Goal: Find contact information: Find specific page/section

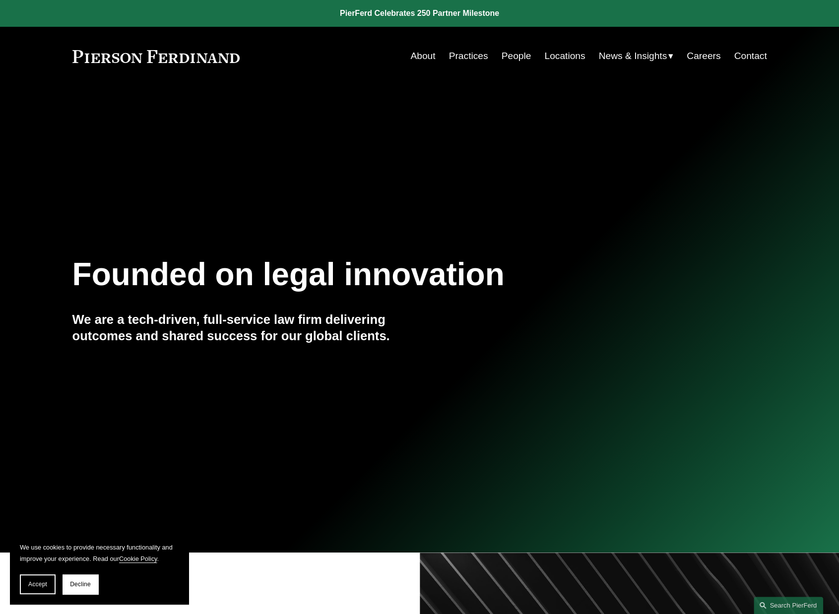
click at [506, 57] on link "People" at bounding box center [516, 56] width 30 height 19
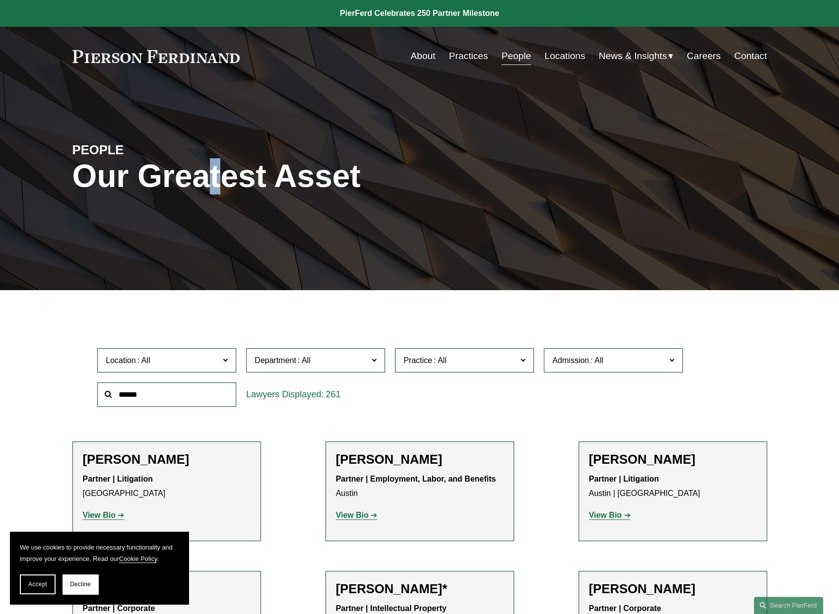
drag, startPoint x: 202, startPoint y: 182, endPoint x: 220, endPoint y: 192, distance: 20.6
click at [220, 192] on h1 "Our Greatest Asset" at bounding box center [303, 176] width 463 height 36
click at [223, 193] on h1 "Our Greatest Asset" at bounding box center [303, 176] width 463 height 36
click at [424, 51] on link "About" at bounding box center [422, 56] width 25 height 19
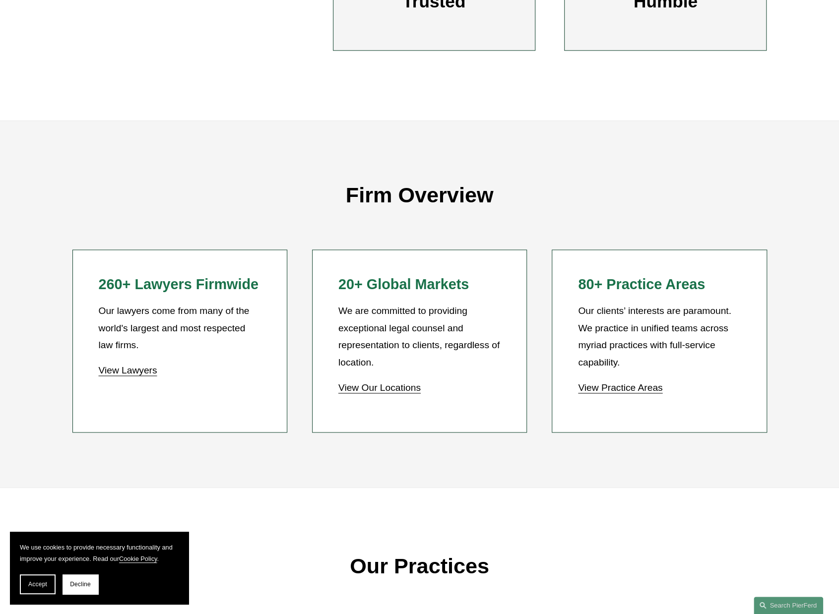
scroll to position [744, 0]
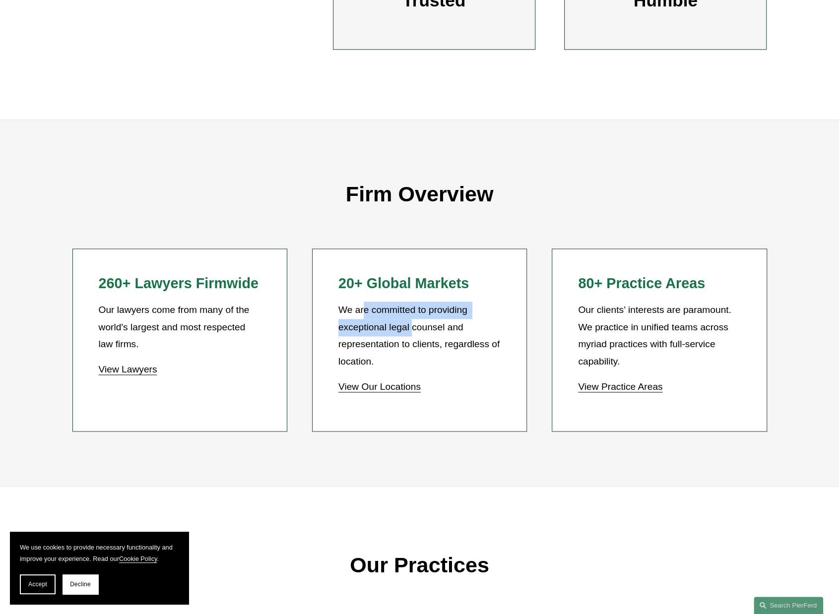
drag, startPoint x: 401, startPoint y: 329, endPoint x: 365, endPoint y: 312, distance: 39.7
click at [365, 312] on p "We are committed to providing exceptional legal counsel and representation to c…" at bounding box center [419, 336] width 162 height 68
drag, startPoint x: 428, startPoint y: 327, endPoint x: 437, endPoint y: 334, distance: 11.3
click at [428, 333] on p "We are committed to providing exceptional legal counsel and representation to c…" at bounding box center [419, 336] width 162 height 68
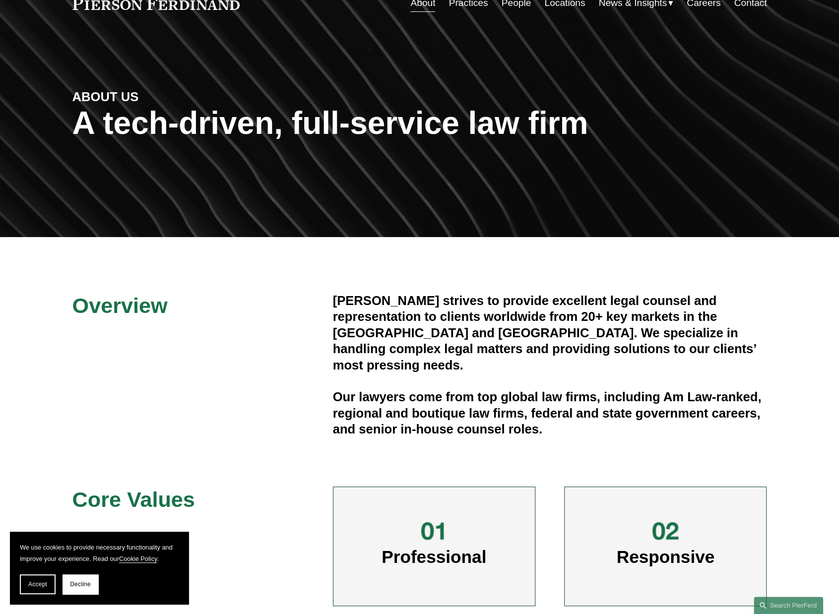
scroll to position [0, 0]
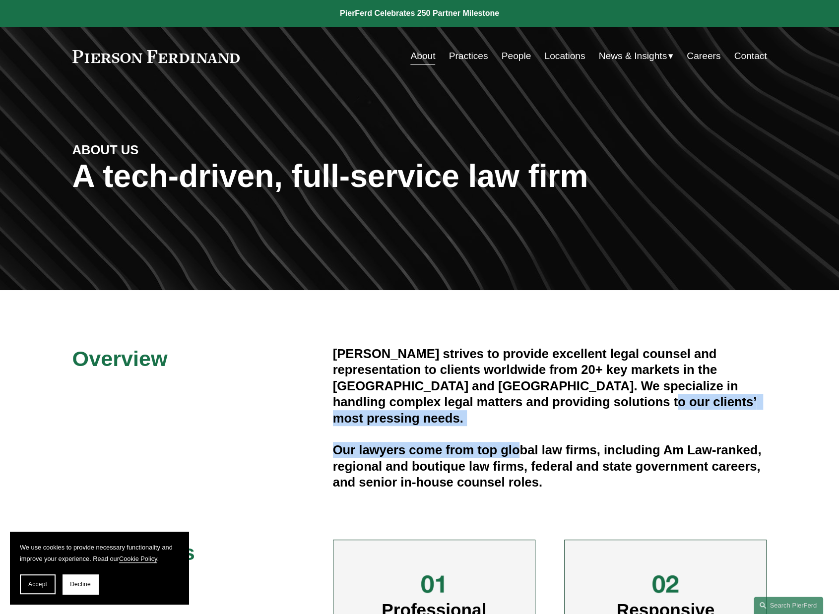
drag, startPoint x: 553, startPoint y: 400, endPoint x: 523, endPoint y: 416, distance: 33.7
click at [523, 416] on div "Pierson Ferdinand strives to provide excellent legal counsel and representation…" at bounding box center [550, 418] width 434 height 145
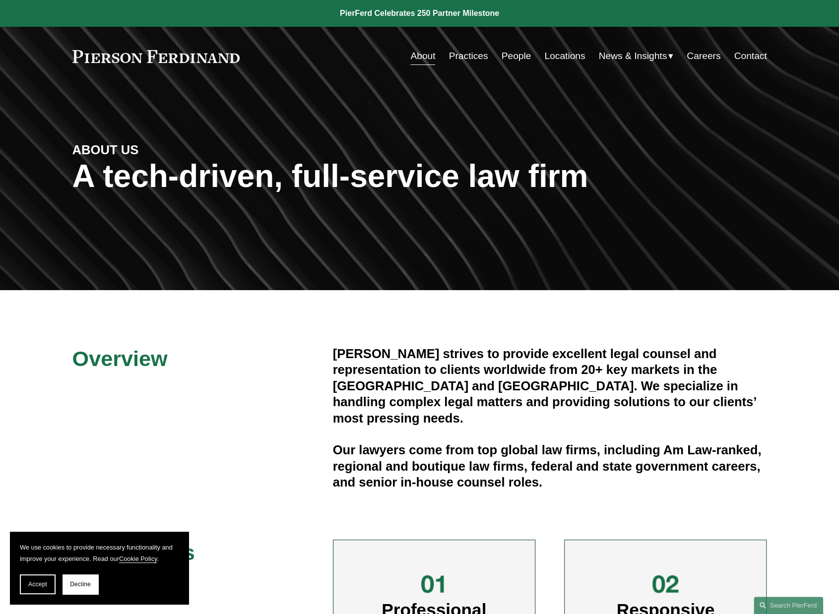
click at [534, 420] on div "Pierson Ferdinand strives to provide excellent legal counsel and representation…" at bounding box center [550, 418] width 434 height 145
click at [455, 57] on link "Practices" at bounding box center [468, 56] width 39 height 19
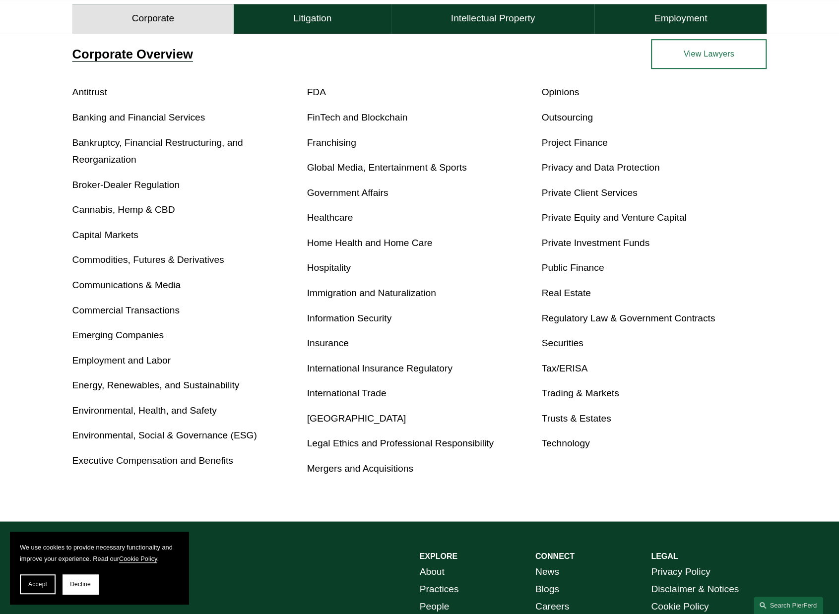
scroll to position [397, 0]
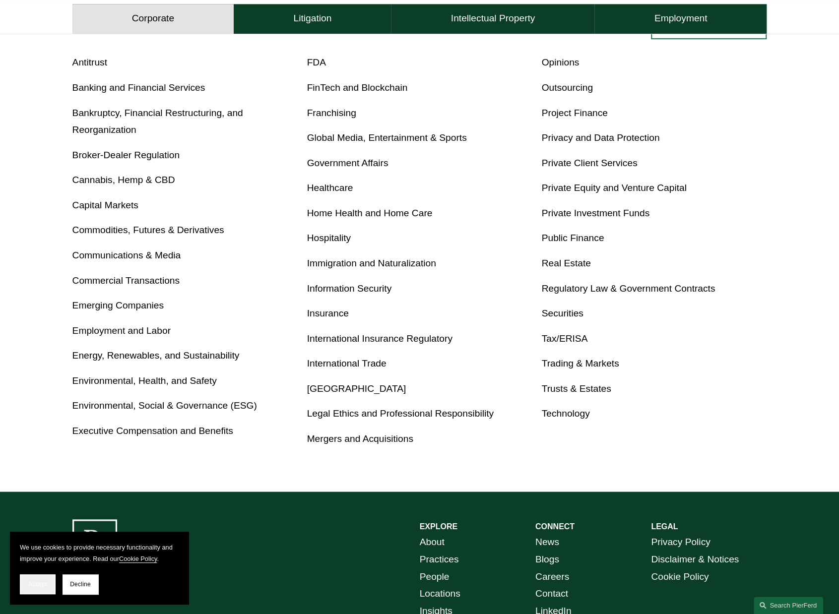
click at [49, 583] on button "Accept" at bounding box center [38, 585] width 36 height 20
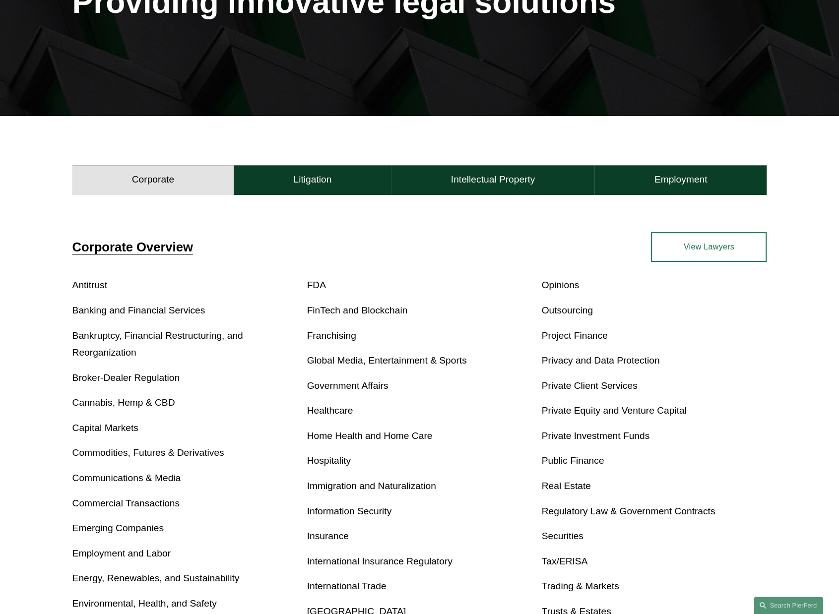
scroll to position [198, 0]
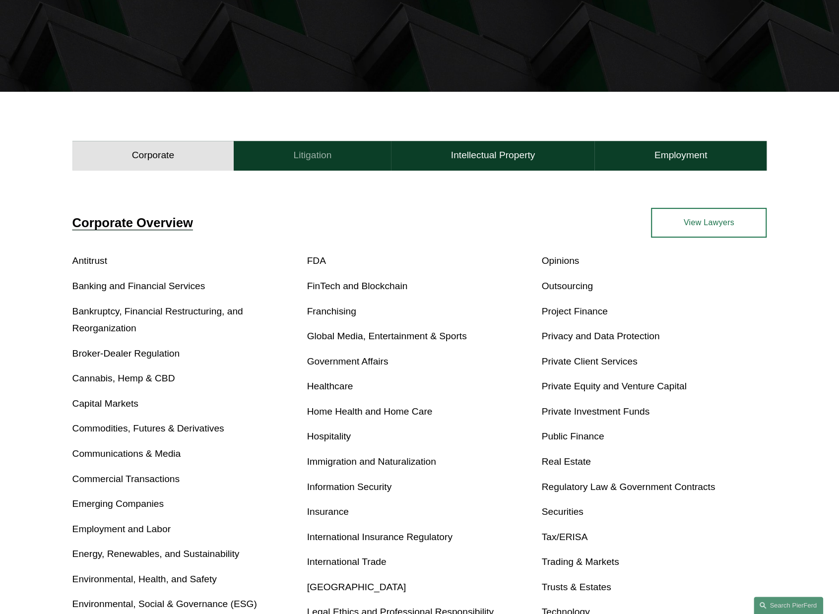
click at [315, 157] on h4 "Litigation" at bounding box center [312, 155] width 38 height 12
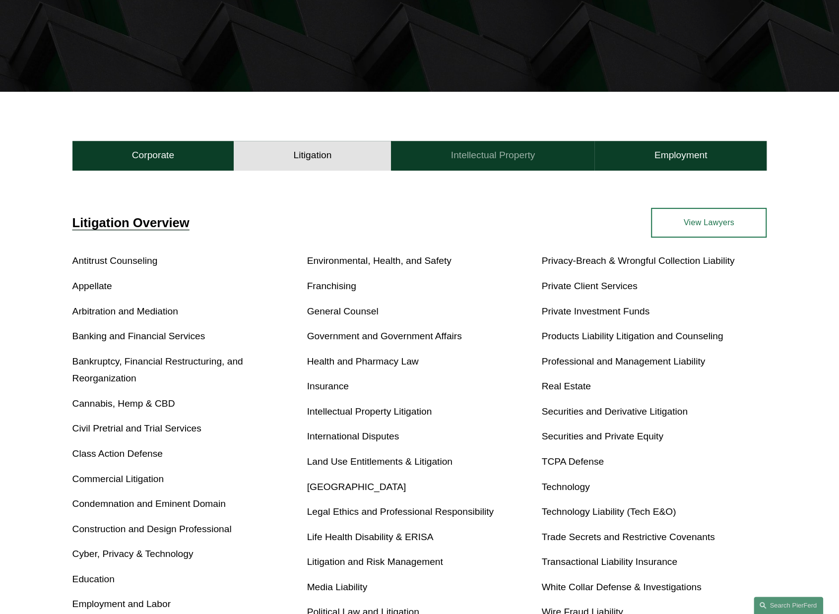
click at [487, 154] on h4 "Intellectual Property" at bounding box center [493, 155] width 84 height 12
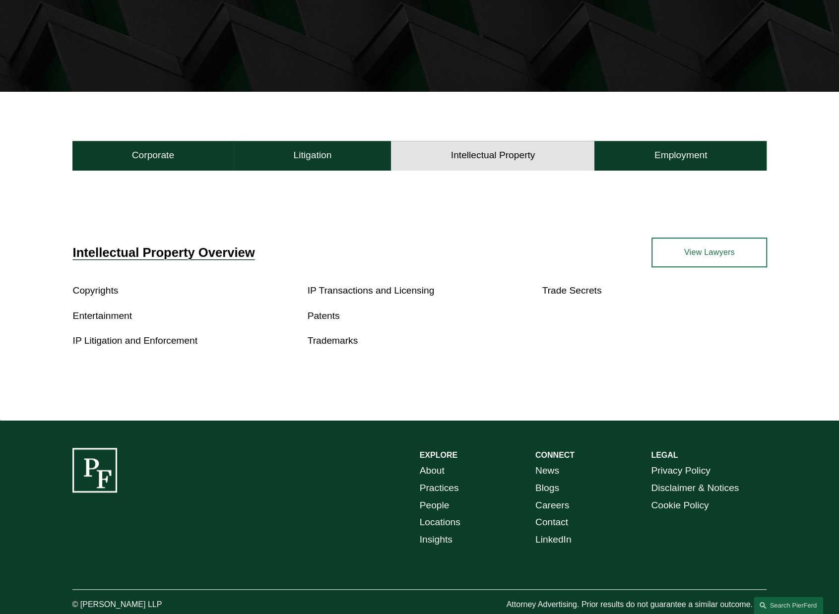
click at [330, 317] on link "Patents" at bounding box center [324, 316] width 32 height 10
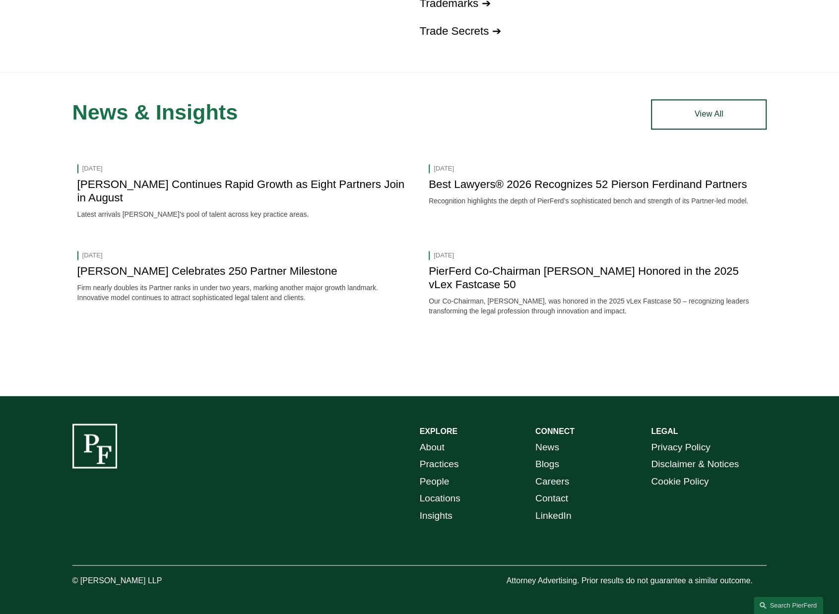
scroll to position [936, 0]
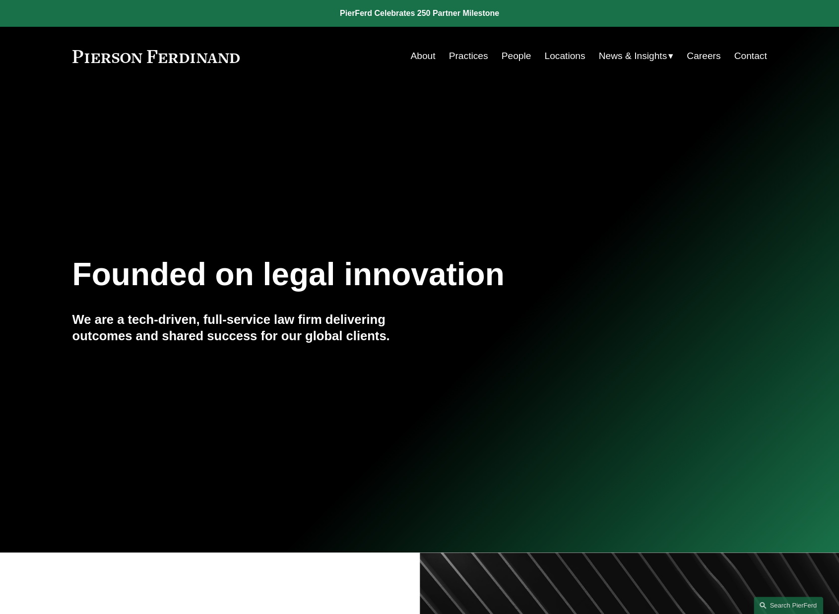
click at [512, 55] on link "People" at bounding box center [516, 56] width 30 height 19
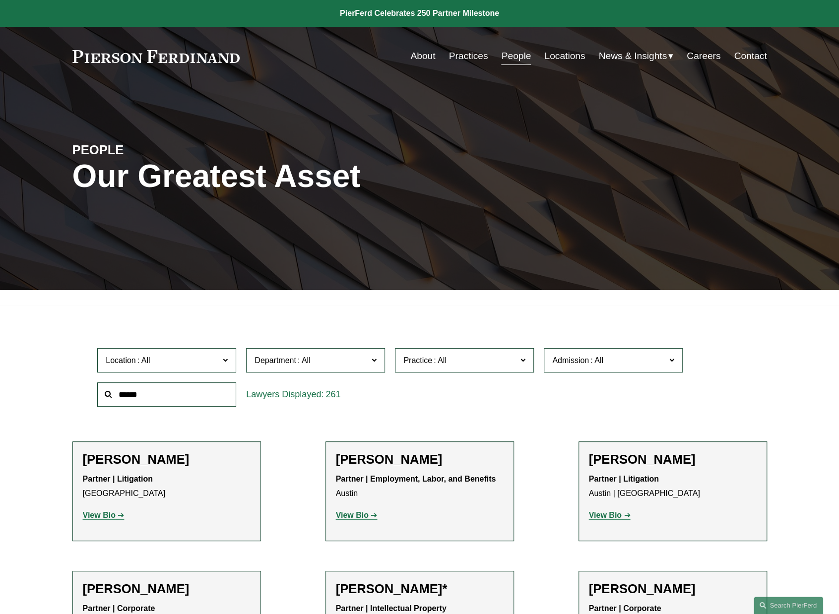
click at [558, 55] on link "Locations" at bounding box center [564, 56] width 41 height 19
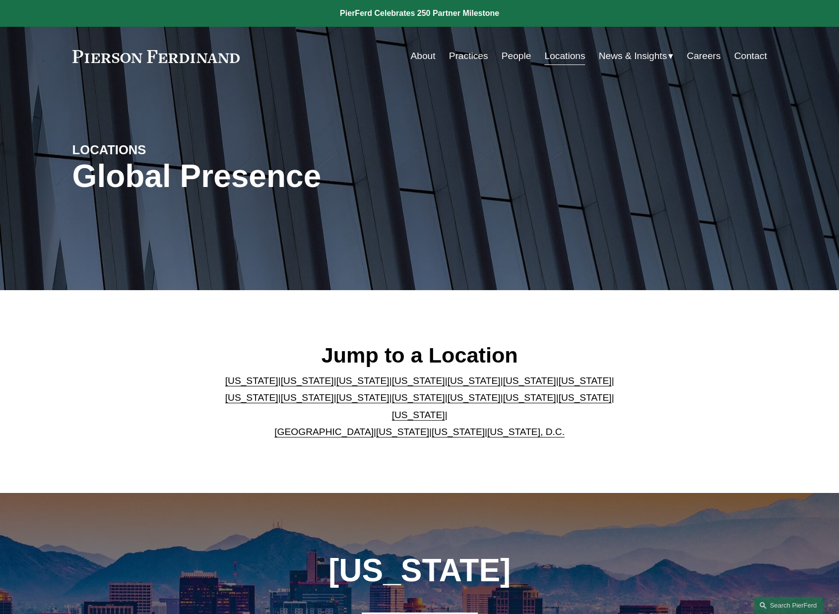
click at [295, 386] on link "California" at bounding box center [307, 381] width 53 height 10
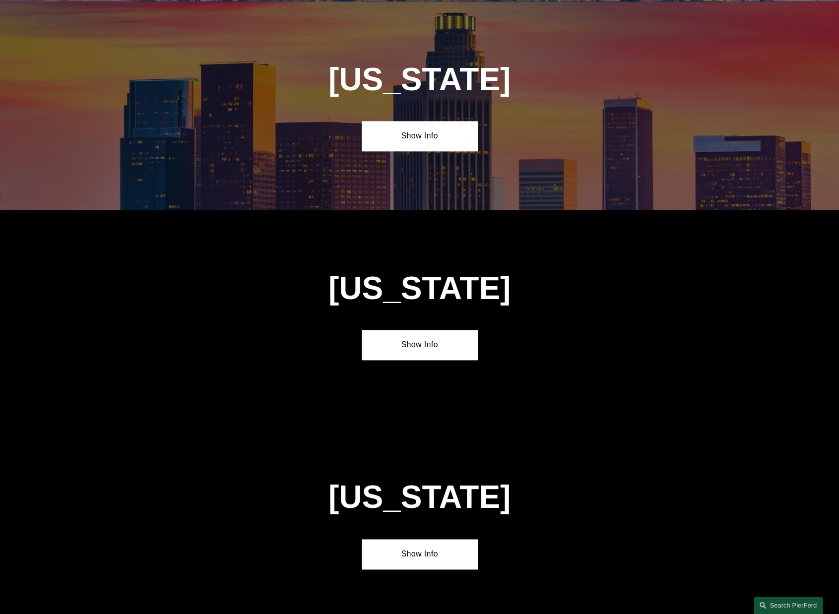
scroll to position [703, 0]
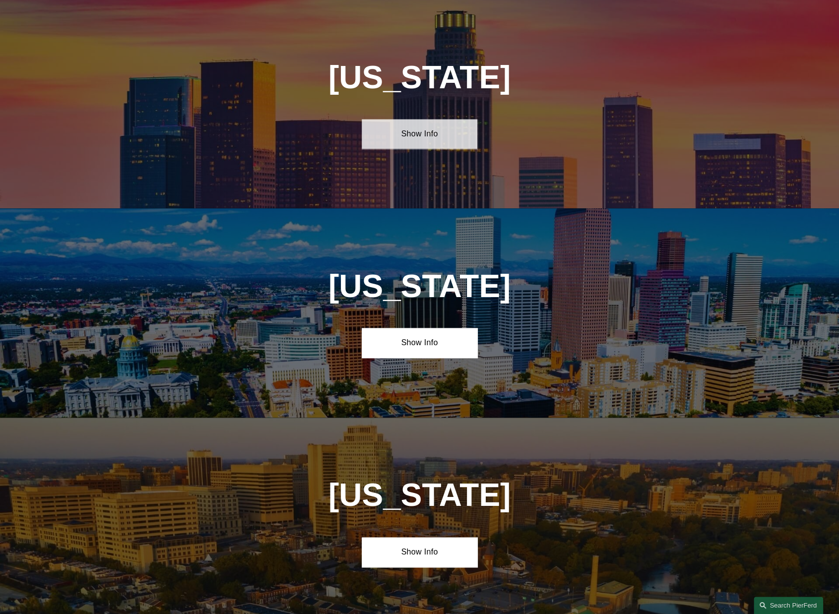
click at [424, 129] on link "Show Info" at bounding box center [420, 134] width 116 height 30
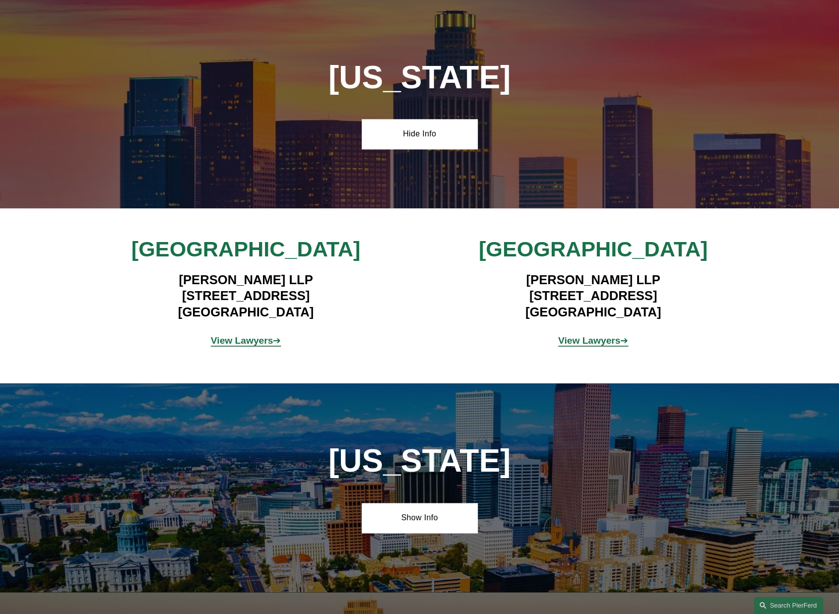
drag, startPoint x: 158, startPoint y: 295, endPoint x: 349, endPoint y: 301, distance: 191.6
click at [349, 301] on h4 "Pierson Ferdinand LLP 12100 Wilshire Blvd, Suite 800 Los Angeles, CA 90025" at bounding box center [245, 296] width 289 height 48
copy h4 "12100 Wilshire Blvd, Suite 800"
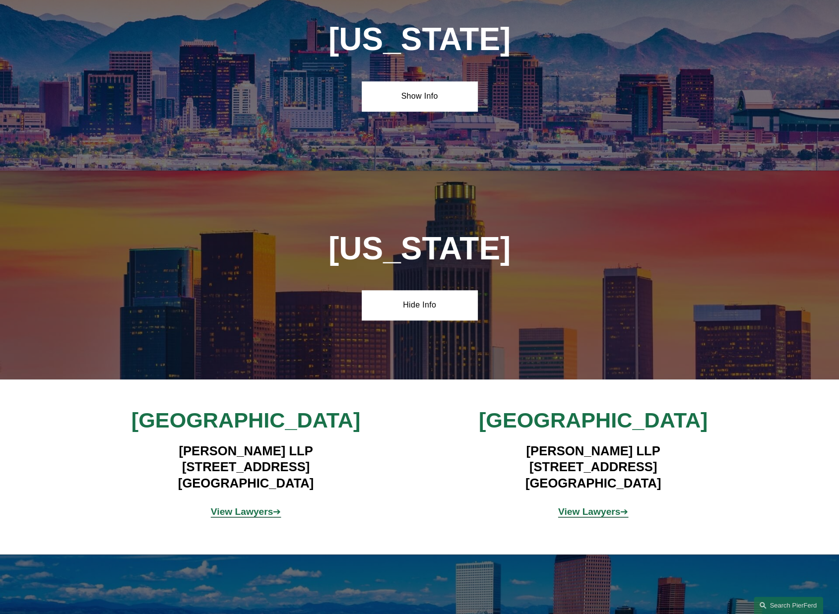
scroll to position [546, 0]
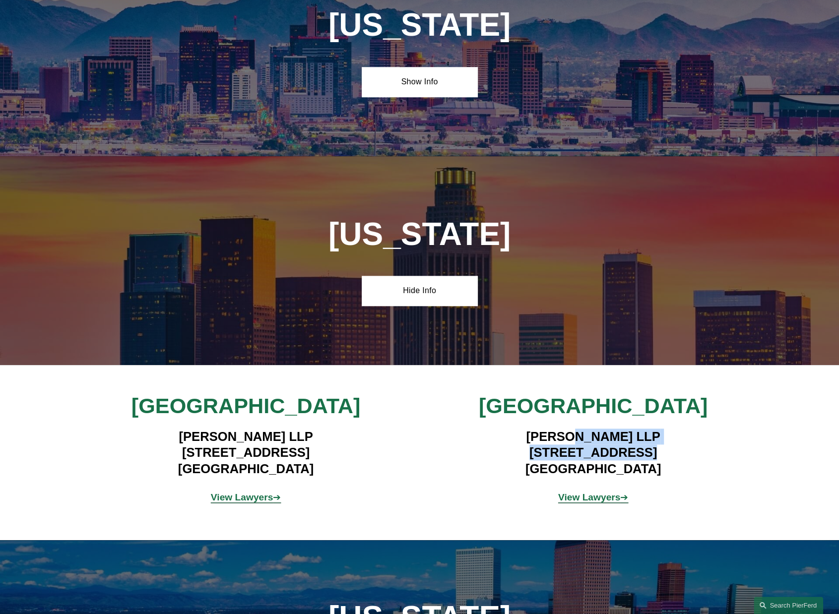
drag, startPoint x: 621, startPoint y: 455, endPoint x: 563, endPoint y: 447, distance: 58.6
click at [559, 445] on h4 "Pierson Ferdinand LLP 2100 Geng Road, Suite 210 Palo Alto, CA 94303" at bounding box center [593, 453] width 289 height 48
click at [567, 448] on h4 "Pierson Ferdinand LLP 2100 Geng Road, Suite 210 Palo Alto, CA 94303" at bounding box center [593, 453] width 289 height 48
click at [608, 457] on h4 "Pierson Ferdinand LLP 2100 Geng Road, Suite 210 Palo Alto, CA 94303" at bounding box center [593, 453] width 289 height 48
drag, startPoint x: 577, startPoint y: 451, endPoint x: 653, endPoint y: 475, distance: 80.3
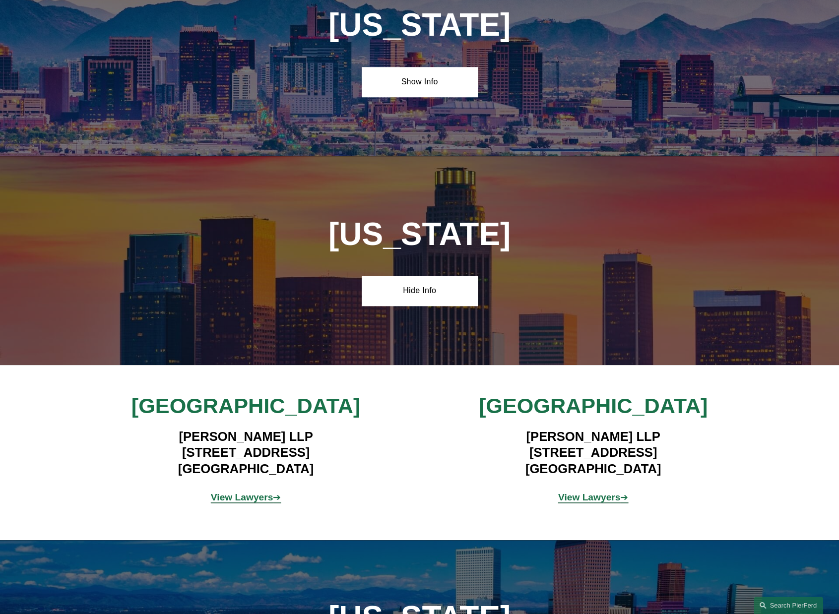
click at [652, 475] on h4 "Pierson Ferdinand LLP 2100 Geng Road, Suite 210 Palo Alto, CA 94303" at bounding box center [593, 453] width 289 height 48
click at [660, 475] on h4 "Pierson Ferdinand LLP 2100 Geng Road, Suite 210 Palo Alto, CA 94303" at bounding box center [593, 453] width 289 height 48
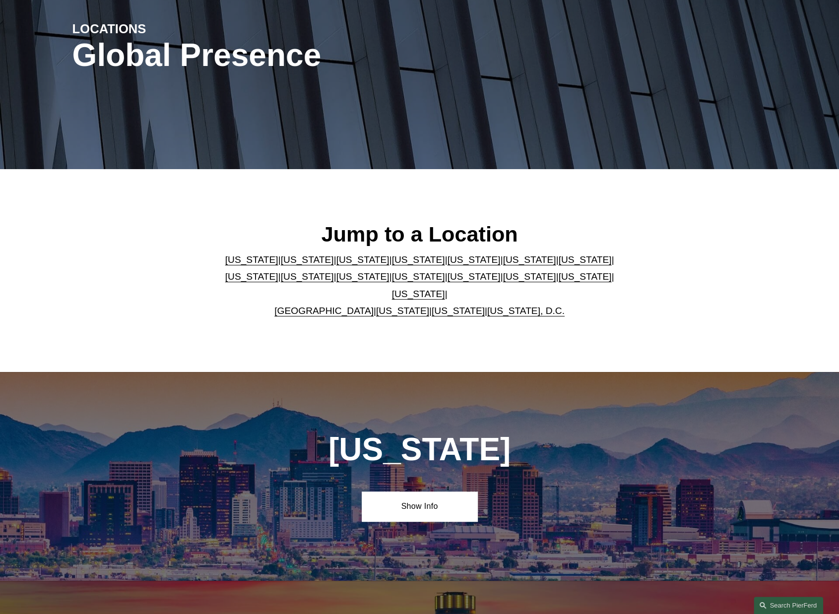
scroll to position [0, 0]
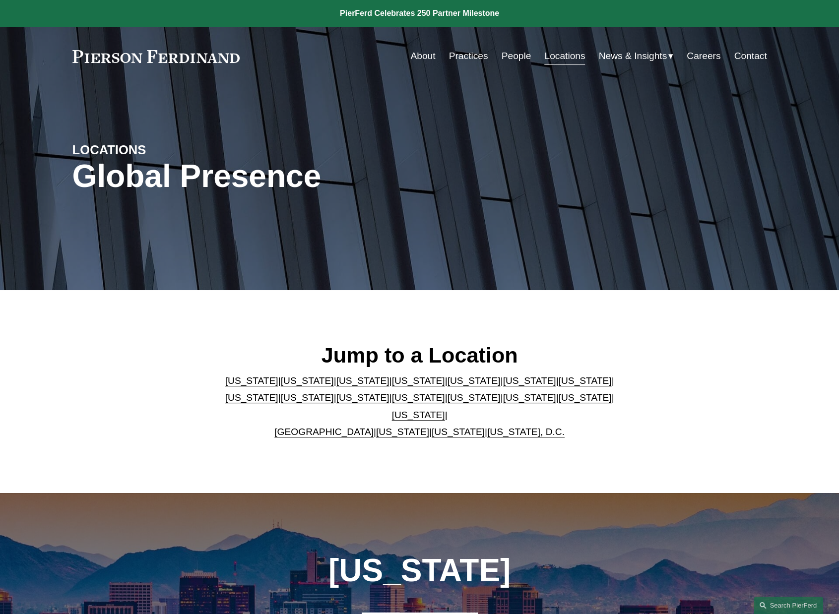
click at [410, 53] on link "About" at bounding box center [422, 56] width 25 height 19
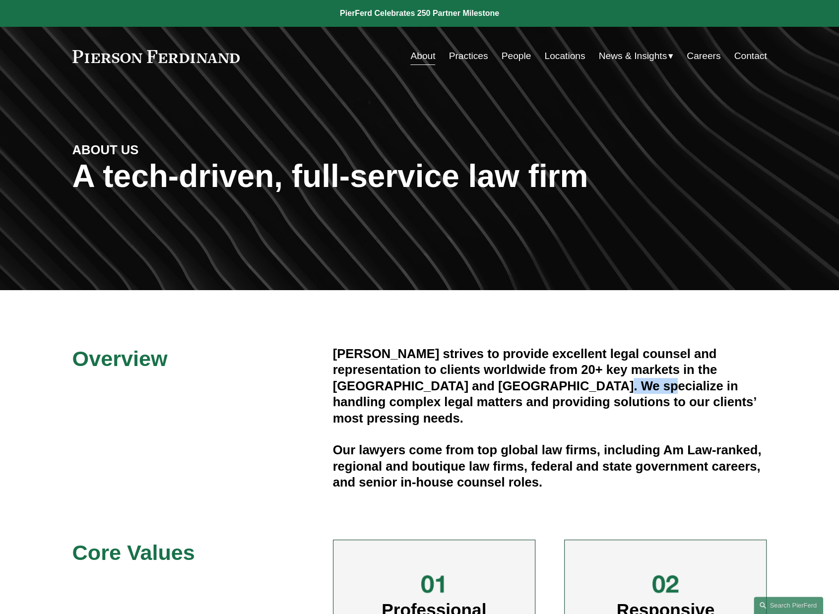
drag, startPoint x: 506, startPoint y: 382, endPoint x: 553, endPoint y: 389, distance: 47.2
click at [553, 389] on h4 "[PERSON_NAME] strives to provide excellent legal counsel and representation to …" at bounding box center [550, 386] width 434 height 80
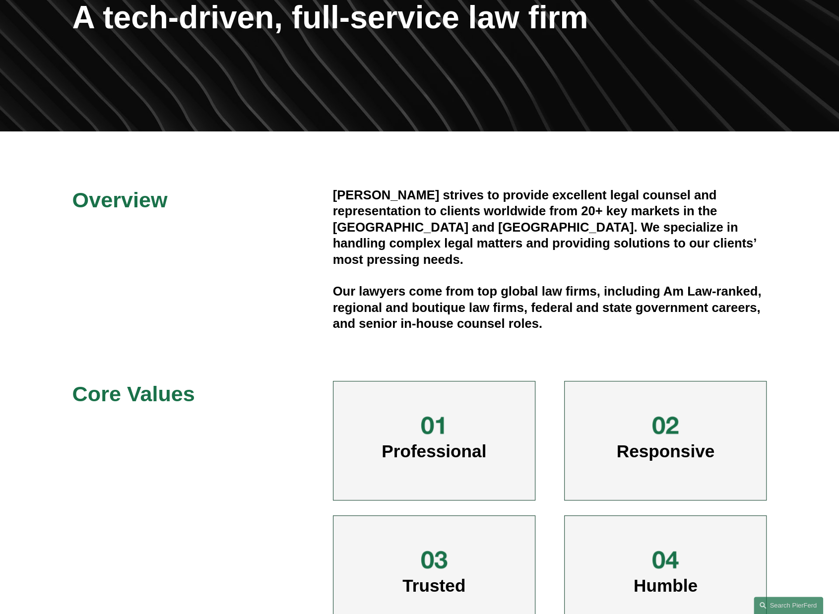
scroll to position [198, 0]
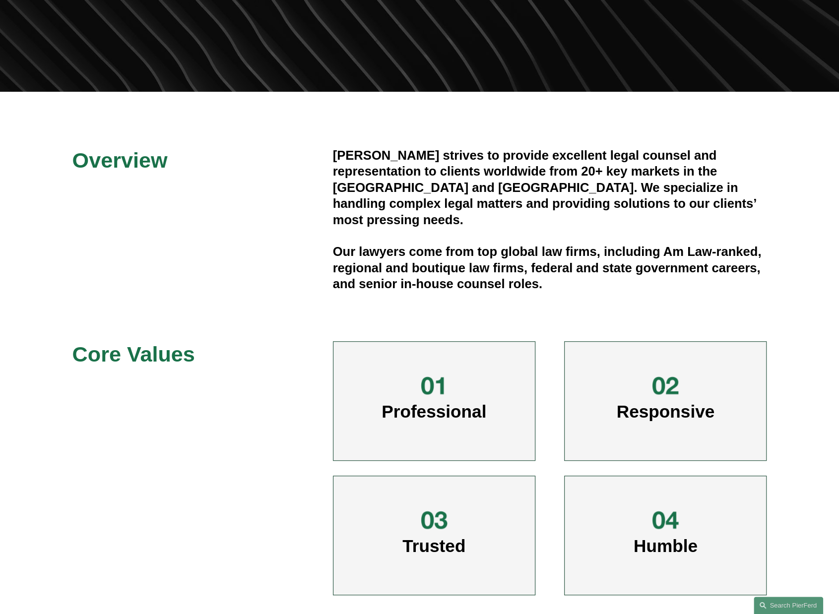
click at [437, 395] on div at bounding box center [434, 386] width 30 height 30
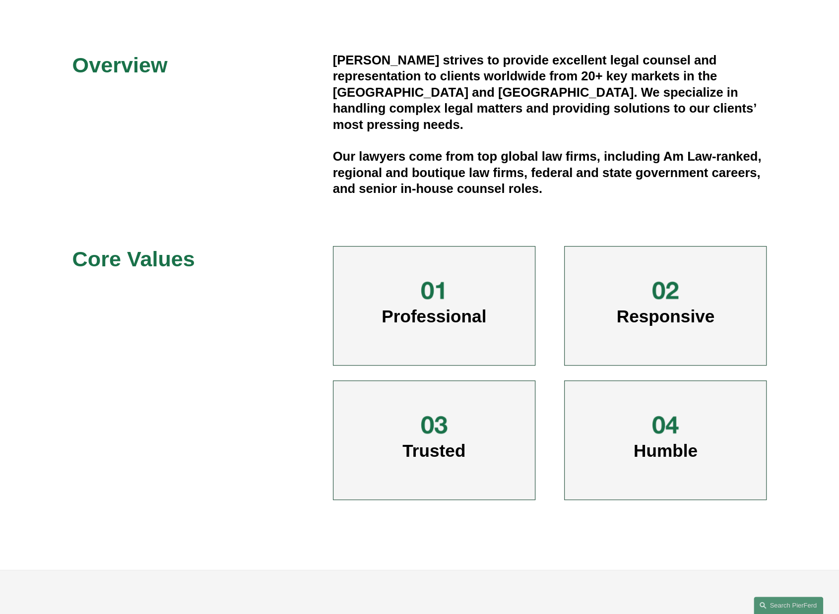
scroll to position [298, 0]
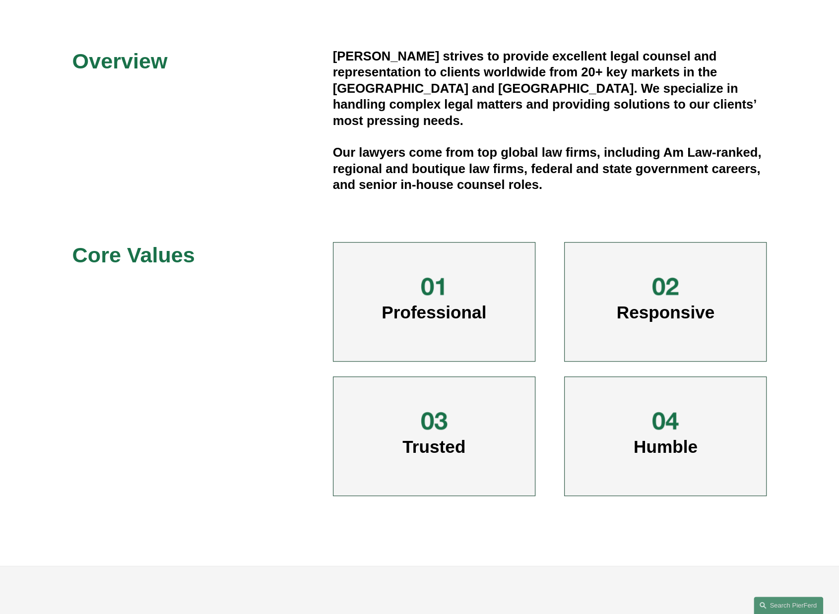
click at [433, 290] on div at bounding box center [434, 287] width 30 height 30
click at [456, 324] on h3 "Professional" at bounding box center [434, 301] width 141 height 43
click at [622, 347] on div "Responsive" at bounding box center [665, 302] width 202 height 120
click at [438, 434] on div at bounding box center [434, 421] width 30 height 30
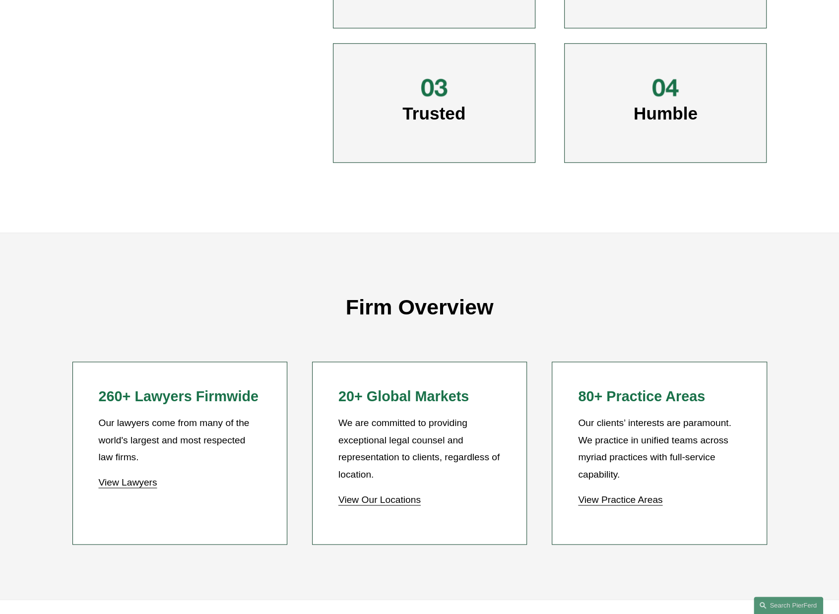
scroll to position [645, 0]
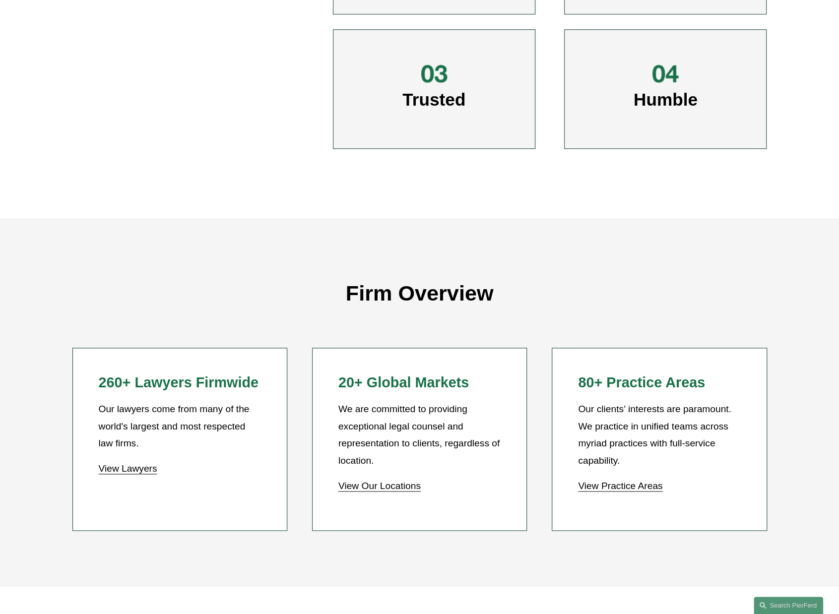
click at [443, 88] on div at bounding box center [434, 74] width 30 height 30
drag, startPoint x: 181, startPoint y: 408, endPoint x: 205, endPoint y: 407, distance: 24.8
click at [205, 407] on p "Our lawyers come from many of the world's largest and most respected law firms." at bounding box center [179, 427] width 162 height 52
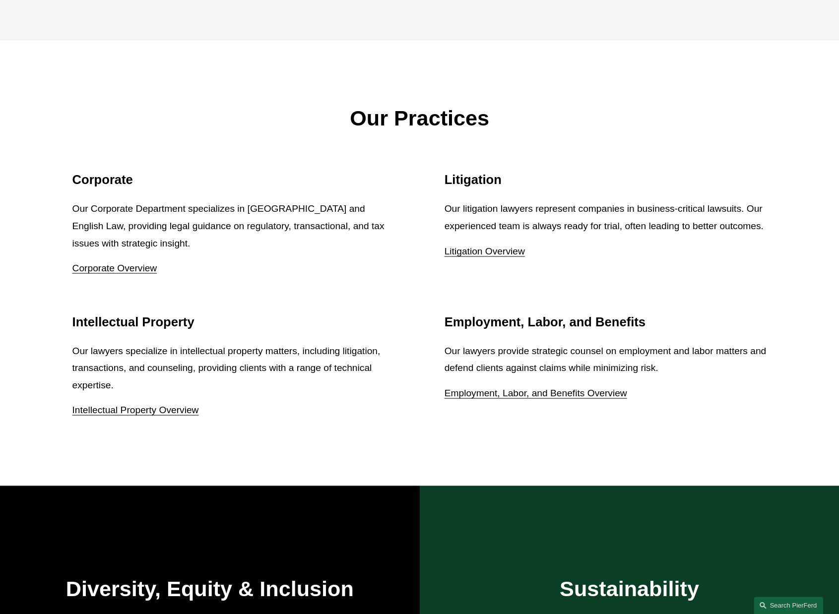
scroll to position [1290, 0]
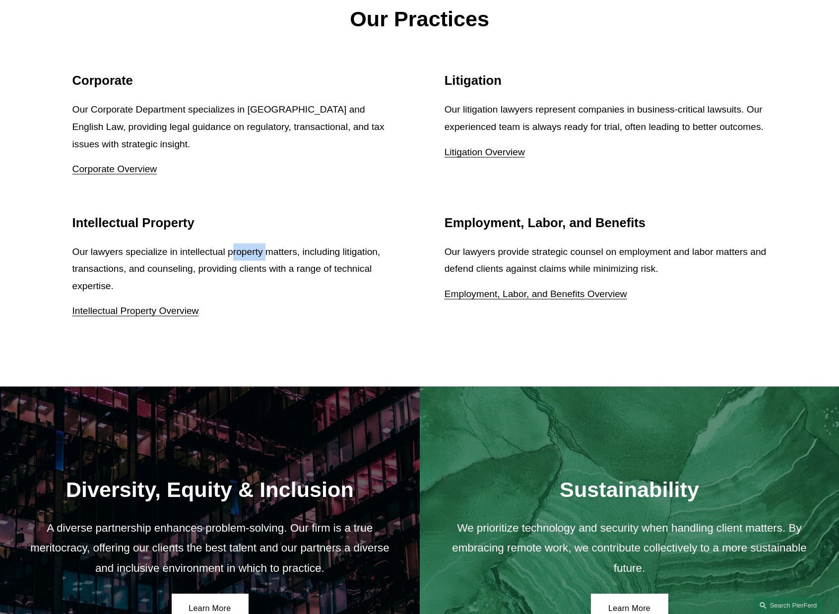
drag, startPoint x: 234, startPoint y: 257, endPoint x: 267, endPoint y: 262, distance: 33.3
click at [267, 262] on p "Our lawyers specialize in intellectual property matters, including litigation, …" at bounding box center [233, 270] width 323 height 52
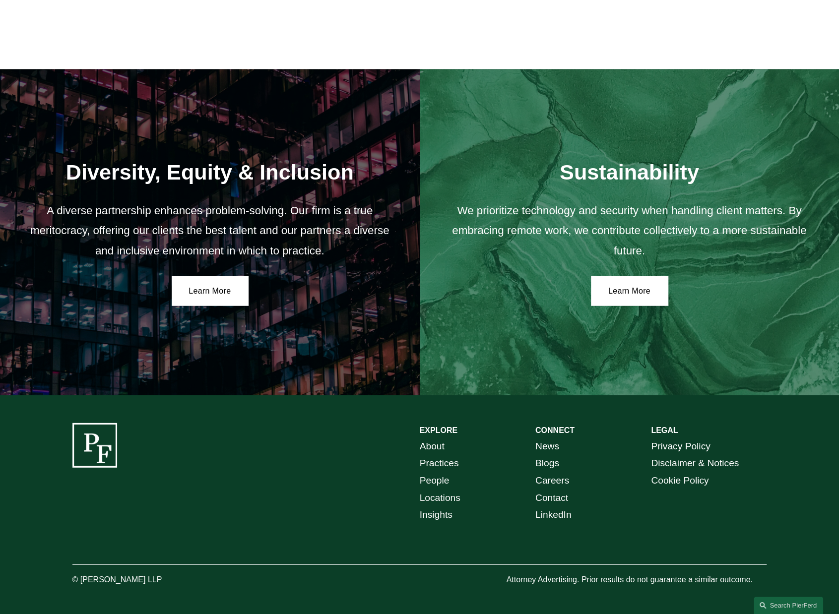
scroll to position [1612, 0]
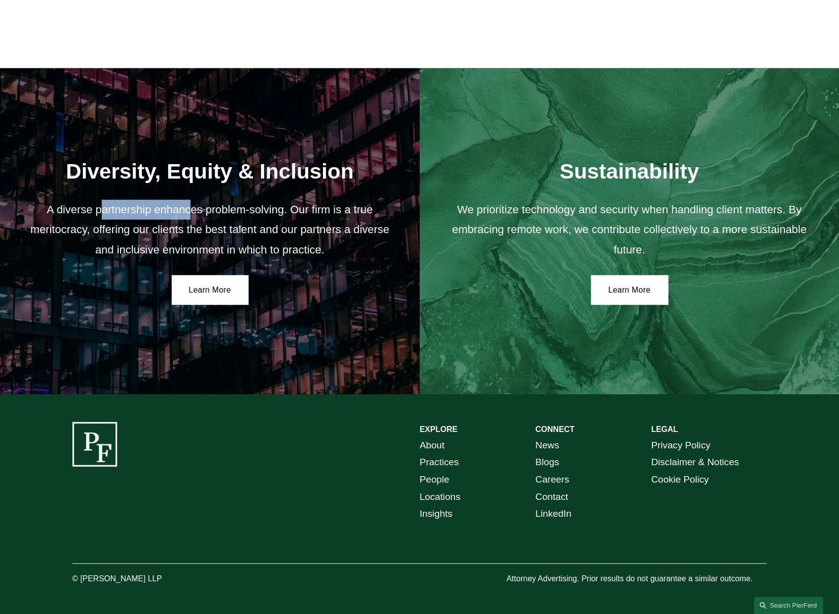
drag, startPoint x: 190, startPoint y: 212, endPoint x: 158, endPoint y: 225, distance: 34.6
click at [105, 214] on p "A diverse partnership enhances problem-solving. Our firm is a true meritocracy,…" at bounding box center [209, 230] width 369 height 60
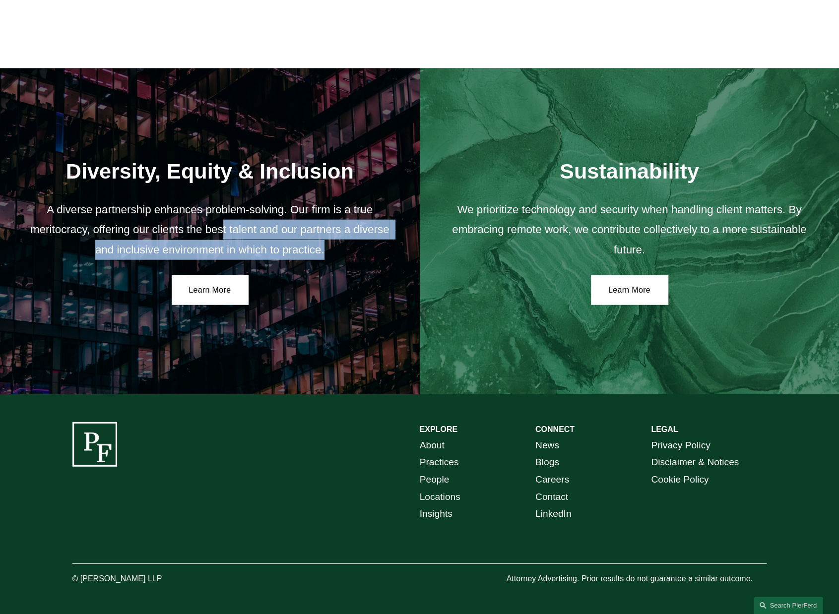
drag, startPoint x: 224, startPoint y: 226, endPoint x: 333, endPoint y: 246, distance: 111.0
click at [333, 246] on p "A diverse partnership enhances problem-solving. Our firm is a true meritocracy,…" at bounding box center [209, 230] width 369 height 60
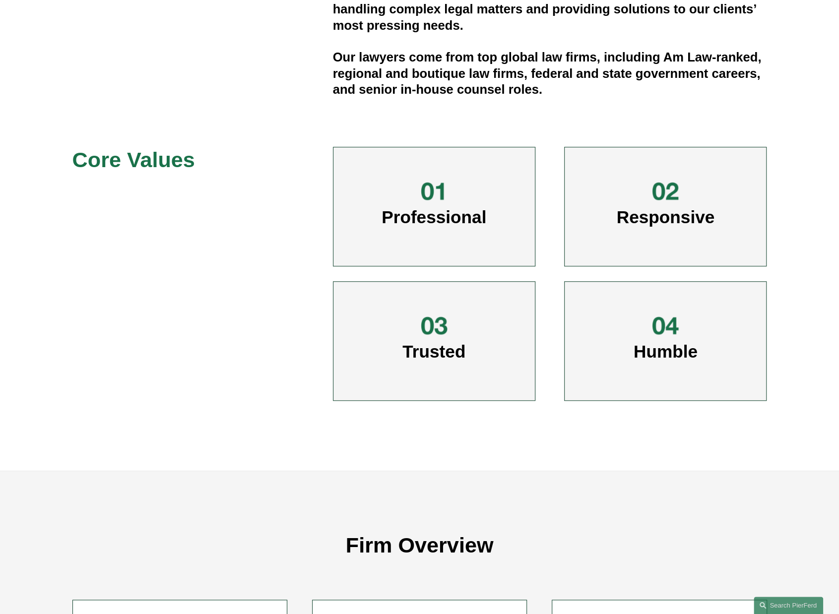
scroll to position [0, 0]
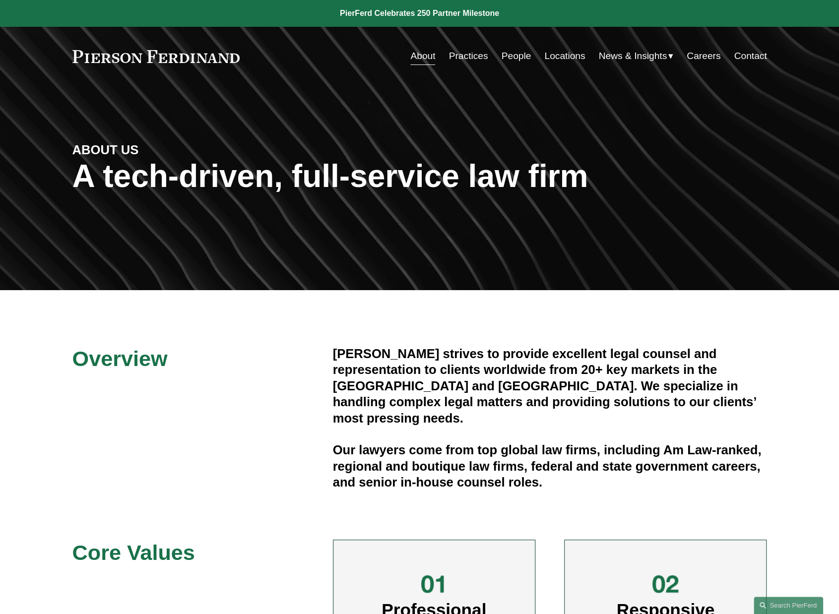
click at [517, 59] on link "People" at bounding box center [516, 56] width 30 height 19
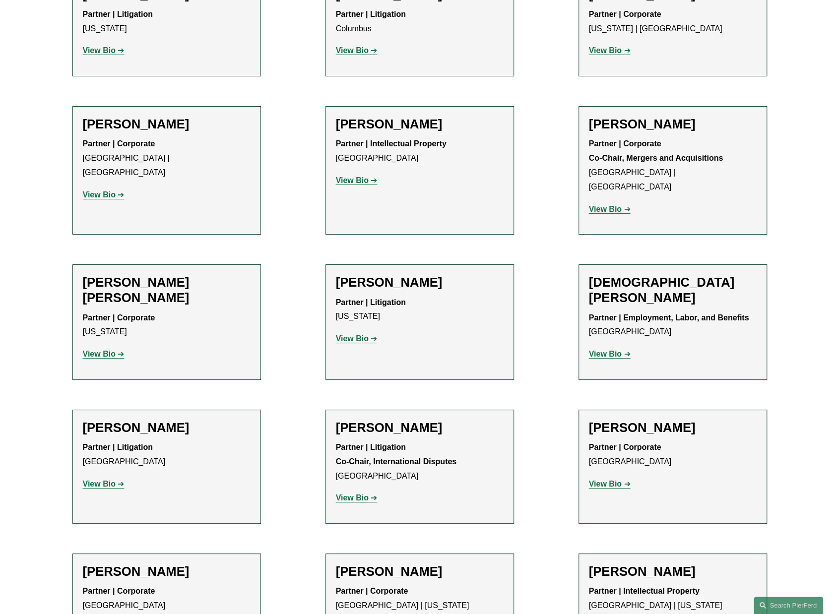
scroll to position [2459, 0]
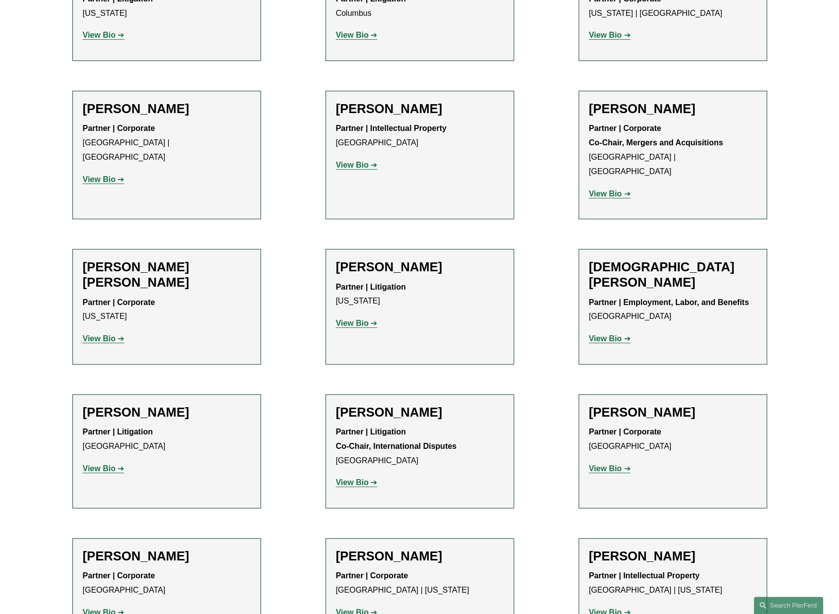
click at [611, 608] on strong "View Bio" at bounding box center [605, 612] width 33 height 8
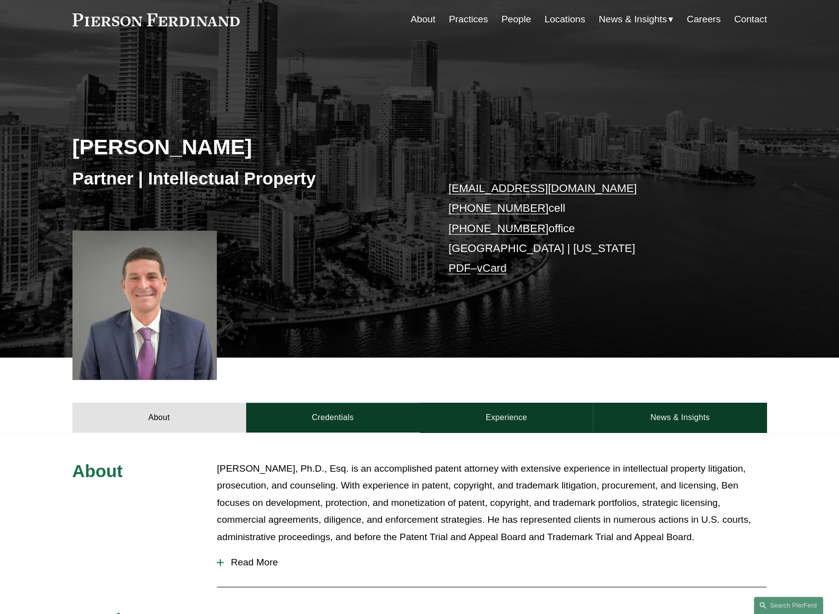
scroll to position [50, 0]
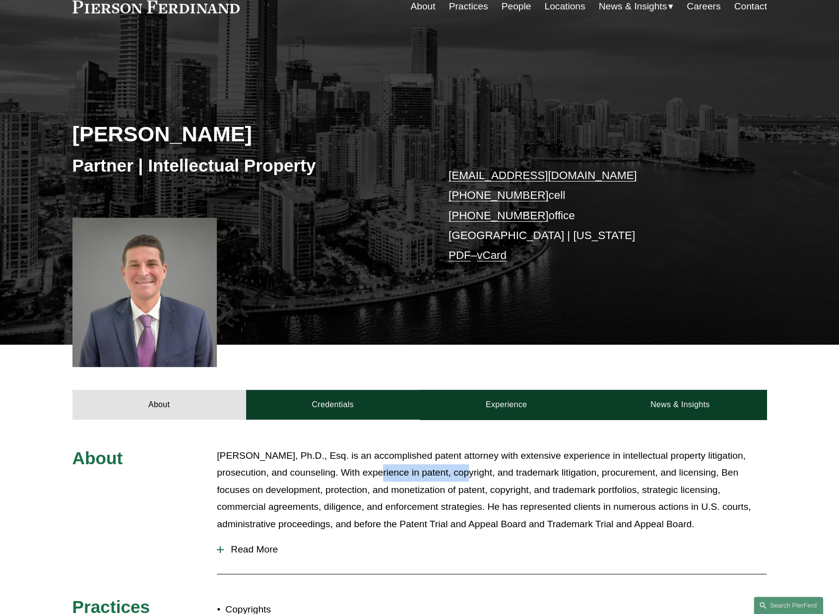
drag, startPoint x: 470, startPoint y: 474, endPoint x: 383, endPoint y: 476, distance: 87.3
click at [383, 476] on p "[PERSON_NAME], Ph.D., Esq. is an accomplished patent attorney with extensive ex…" at bounding box center [492, 491] width 550 height 86
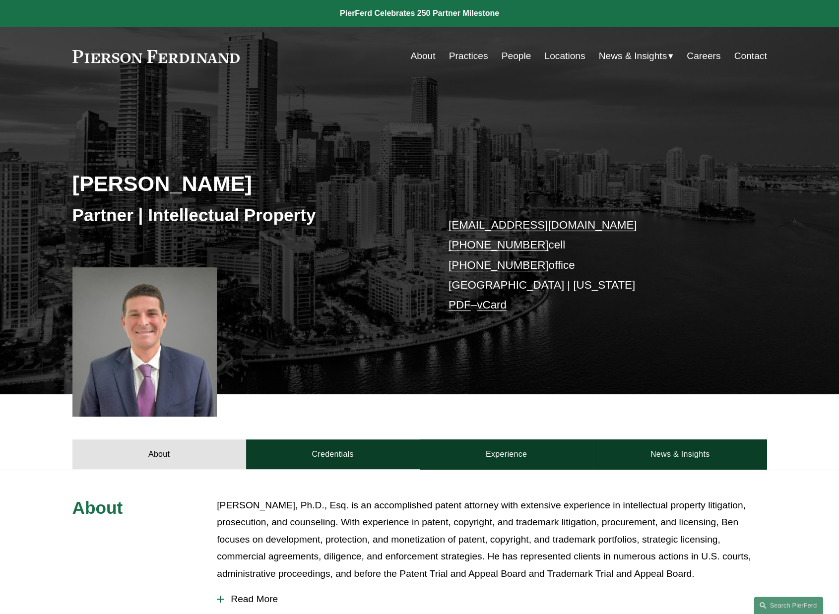
scroll to position [0, 0]
drag, startPoint x: 144, startPoint y: 178, endPoint x: 178, endPoint y: 198, distance: 39.4
click at [174, 186] on h2 "[PERSON_NAME]" at bounding box center [245, 184] width 347 height 26
click at [186, 216] on h3 "Partner | Intellectual Property" at bounding box center [245, 215] width 347 height 22
drag, startPoint x: 186, startPoint y: 216, endPoint x: 117, endPoint y: 213, distance: 69.0
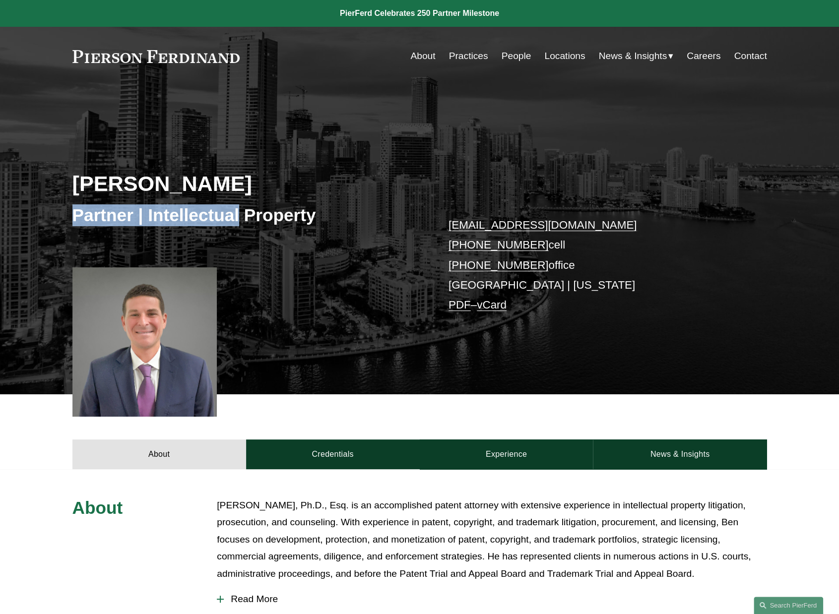
click at [117, 213] on h3 "Partner | Intellectual Property" at bounding box center [245, 215] width 347 height 22
drag, startPoint x: 165, startPoint y: 175, endPoint x: 248, endPoint y: 192, distance: 85.1
click at [248, 192] on h2 "[PERSON_NAME]" at bounding box center [245, 184] width 347 height 26
drag, startPoint x: 431, startPoint y: 501, endPoint x: 440, endPoint y: 500, distance: 9.1
click at [431, 501] on p "[PERSON_NAME], Ph.D., Esq. is an accomplished patent attorney with extensive ex…" at bounding box center [492, 540] width 550 height 86
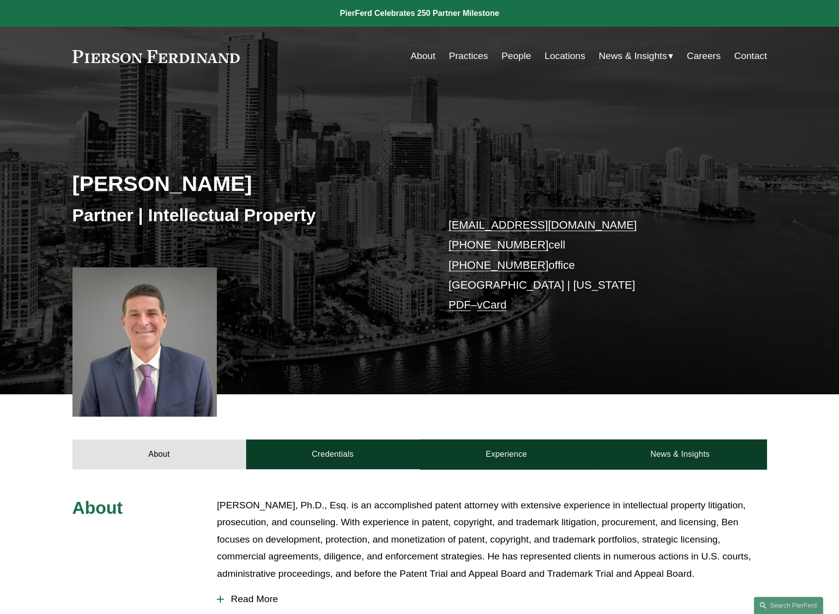
click at [511, 57] on link "People" at bounding box center [516, 56] width 30 height 19
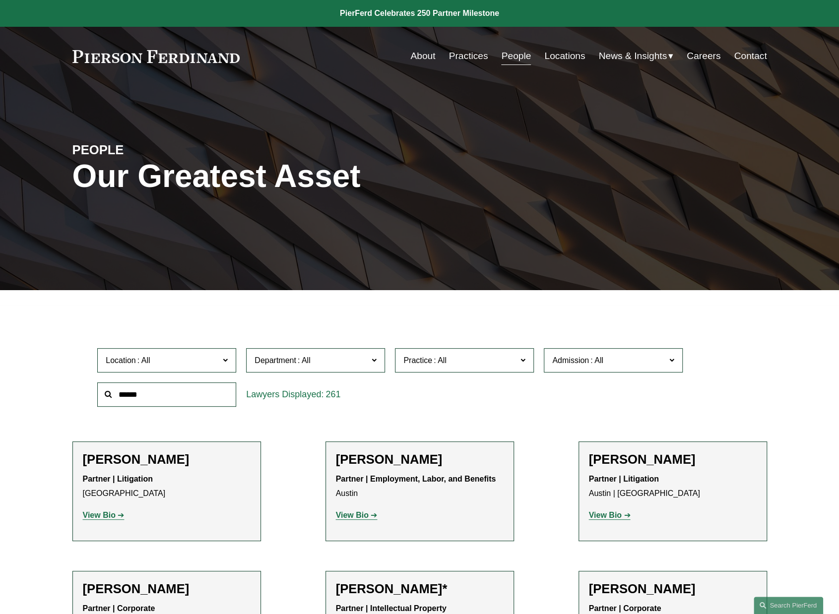
click at [722, 383] on div "Location All Atlanta Austin Boston Charlotte Chicago Cincinnati Cleveland Colum…" at bounding box center [419, 377] width 654 height 68
click at [296, 394] on div "261" at bounding box center [315, 395] width 139 height 24
drag, startPoint x: 299, startPoint y: 394, endPoint x: 288, endPoint y: 393, distance: 11.0
click at [288, 393] on div "261" at bounding box center [315, 395] width 139 height 24
drag, startPoint x: 120, startPoint y: 460, endPoint x: 127, endPoint y: 463, distance: 7.4
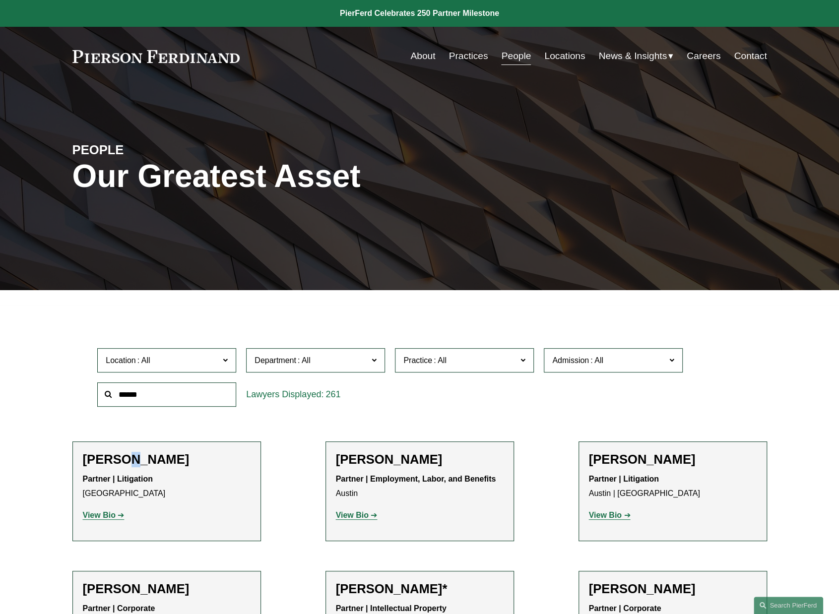
click at [127, 463] on h2 "[PERSON_NAME]" at bounding box center [167, 459] width 168 height 15
click at [728, 407] on div "Location All Atlanta Austin Boston Charlotte Chicago Cincinnati Cleveland Colum…" at bounding box center [419, 377] width 654 height 68
click at [572, 59] on link "Locations" at bounding box center [564, 56] width 41 height 19
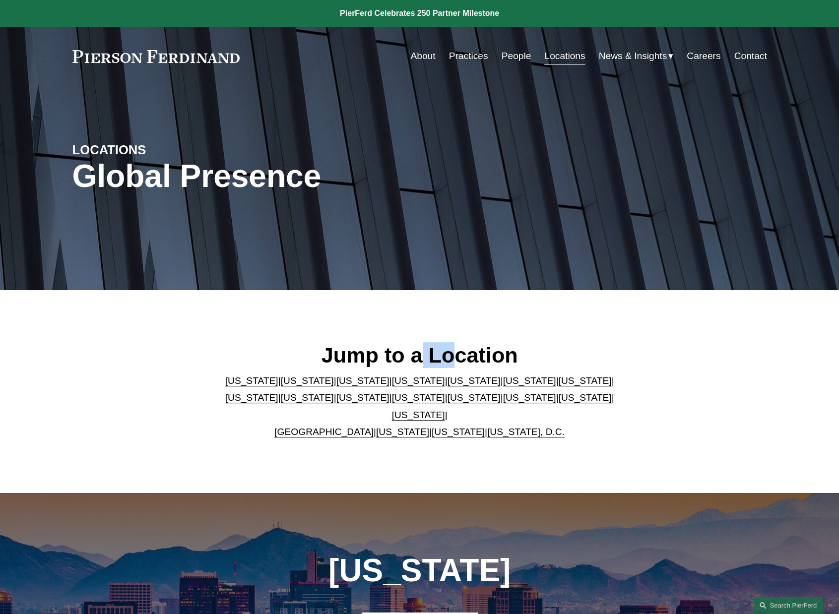
drag, startPoint x: 416, startPoint y: 363, endPoint x: 449, endPoint y: 369, distance: 32.8
click at [449, 368] on h2 "Jump to a Location" at bounding box center [419, 355] width 405 height 26
drag, startPoint x: 397, startPoint y: 365, endPoint x: 312, endPoint y: 359, distance: 86.0
click at [312, 359] on h2 "Jump to a Location" at bounding box center [419, 355] width 405 height 26
drag, startPoint x: 407, startPoint y: 360, endPoint x: 467, endPoint y: 366, distance: 60.3
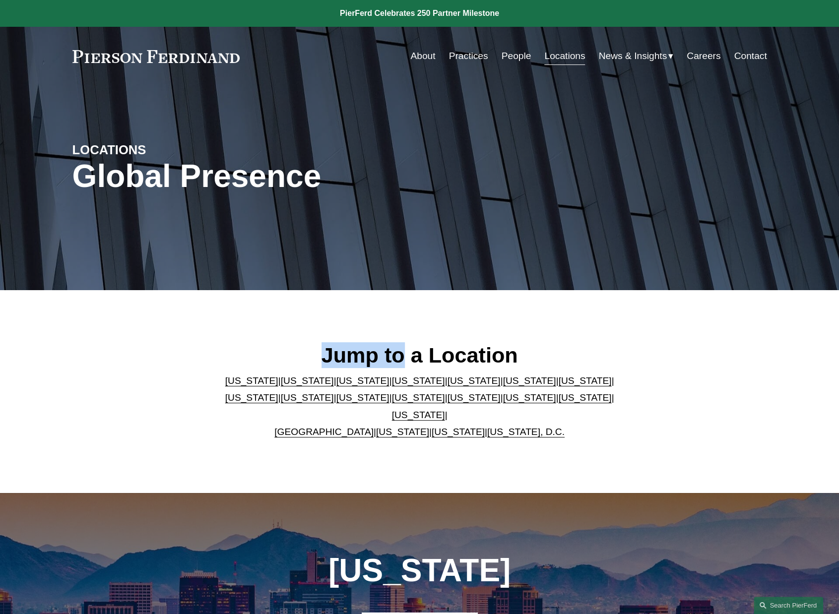
click at [261, 344] on div "Jump to a Location Arizona | California | Colorado | Delaware | Florida | Georg…" at bounding box center [419, 392] width 839 height 154
drag, startPoint x: 420, startPoint y: 362, endPoint x: 292, endPoint y: 366, distance: 127.6
click at [292, 366] on h2 "Jump to a Location" at bounding box center [419, 355] width 405 height 26
click at [468, 358] on h2 "Jump to a Location" at bounding box center [419, 355] width 405 height 26
click at [705, 57] on link "Careers" at bounding box center [704, 56] width 34 height 19
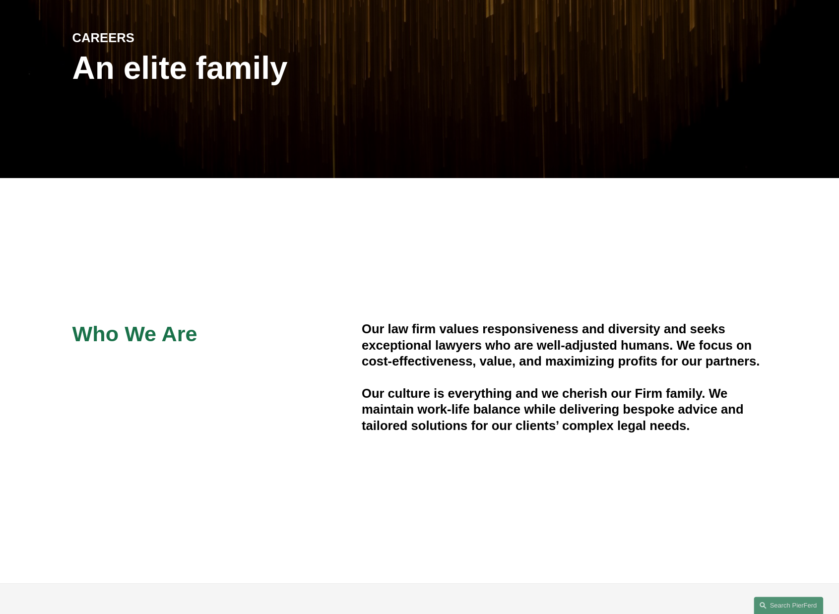
scroll to position [149, 0]
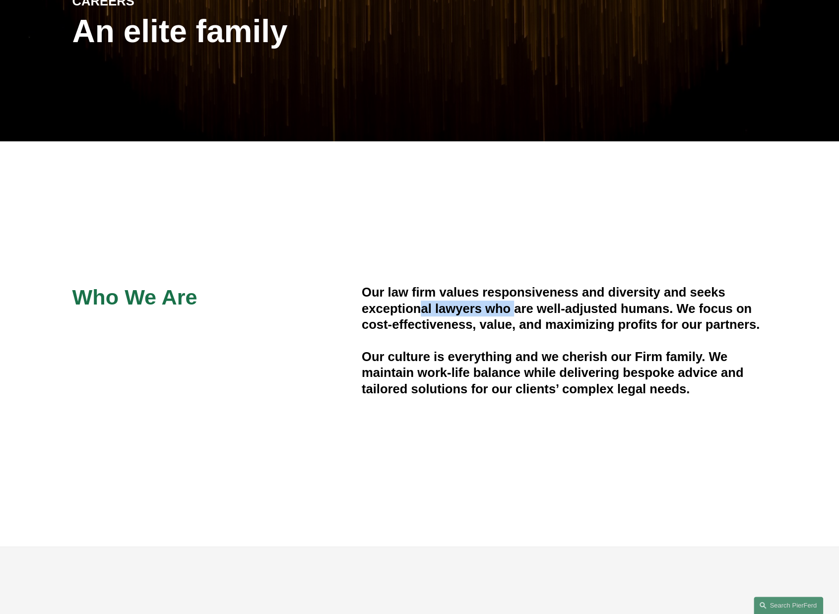
drag, startPoint x: 514, startPoint y: 304, endPoint x: 420, endPoint y: 304, distance: 94.3
click at [420, 304] on h4 "Our law firm values responsiveness and diversity and seeks exceptional lawyers …" at bounding box center [564, 308] width 405 height 48
click at [609, 323] on h4 "Our law firm values responsiveness and diversity and seeks exceptional lawyers …" at bounding box center [564, 308] width 405 height 48
drag, startPoint x: 551, startPoint y: 322, endPoint x: 464, endPoint y: 318, distance: 87.4
click at [464, 318] on h4 "Our law firm values responsiveness and diversity and seeks exceptional lawyers …" at bounding box center [564, 308] width 405 height 48
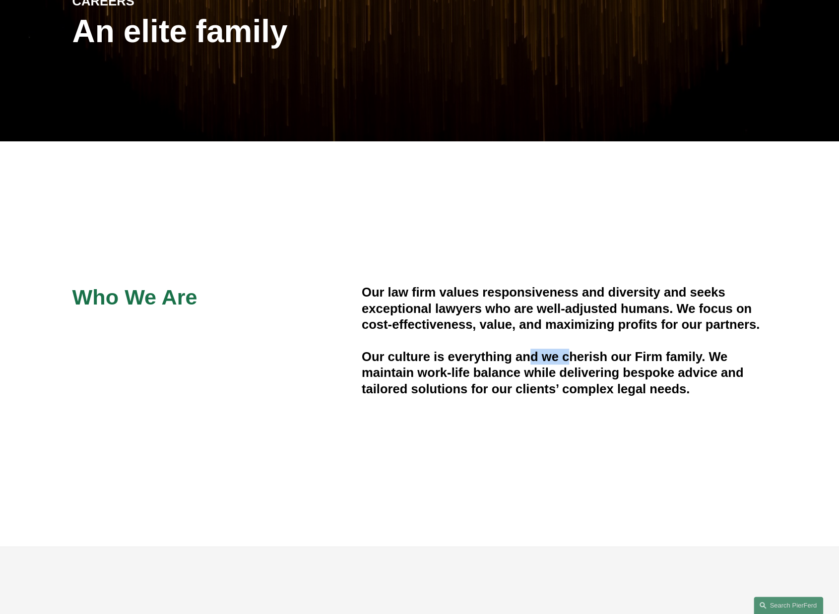
drag, startPoint x: 530, startPoint y: 356, endPoint x: 572, endPoint y: 358, distance: 41.2
click at [572, 358] on h4 "Our culture is everything and we cherish our Firm family. We maintain work-life…" at bounding box center [564, 373] width 405 height 48
drag, startPoint x: 550, startPoint y: 378, endPoint x: 590, endPoint y: 374, distance: 40.4
click at [590, 374] on h4 "Our culture is everything and we cherish our Firm family. We maintain work-life…" at bounding box center [564, 373] width 405 height 48
click at [669, 365] on h4 "Our culture is everything and we cherish our Firm family. We maintain work-life…" at bounding box center [564, 373] width 405 height 48
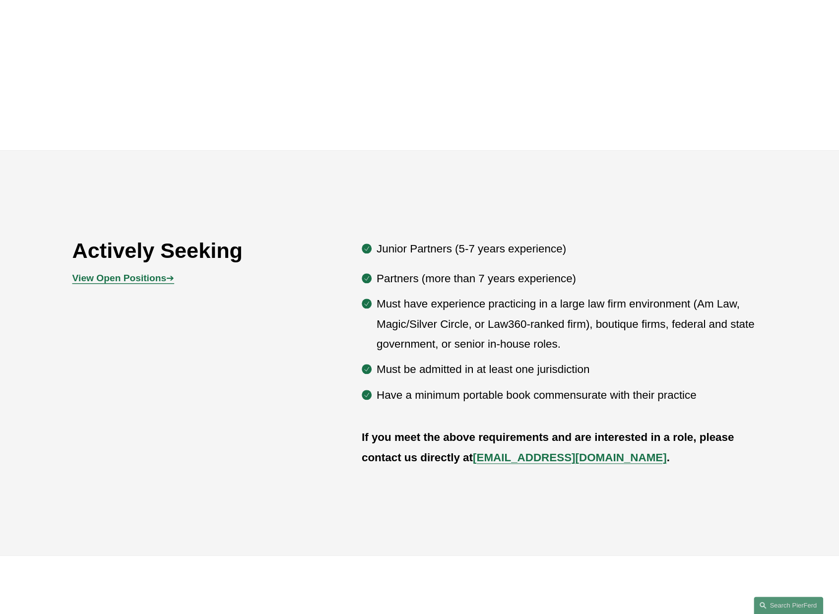
scroll to position [546, 0]
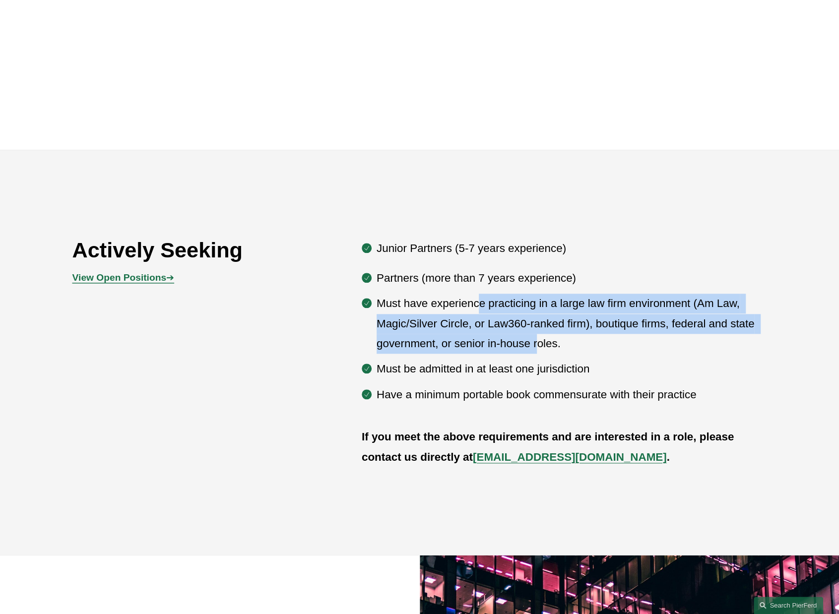
drag, startPoint x: 478, startPoint y: 308, endPoint x: 536, endPoint y: 351, distance: 72.3
click at [536, 351] on p "Must have experience practicing in a large law firm environment (Am Law, Magic/…" at bounding box center [572, 324] width 390 height 60
click at [540, 353] on p "Must have experience practicing in a large law firm environment (Am Law, Magic/…" at bounding box center [572, 324] width 390 height 60
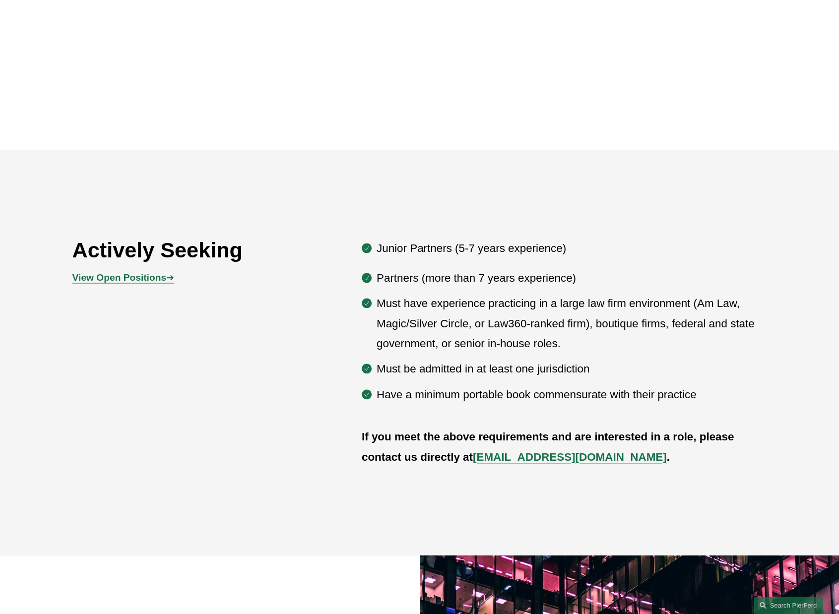
click at [472, 383] on ul "Partners (more than 7 years experience) Must have experience practicing in a la…" at bounding box center [564, 336] width 405 height 136
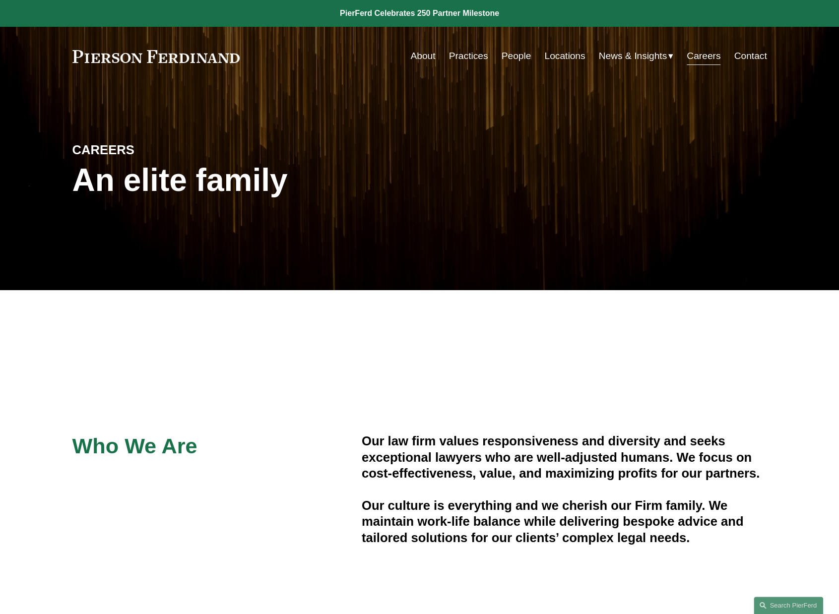
click at [513, 52] on link "People" at bounding box center [516, 56] width 30 height 19
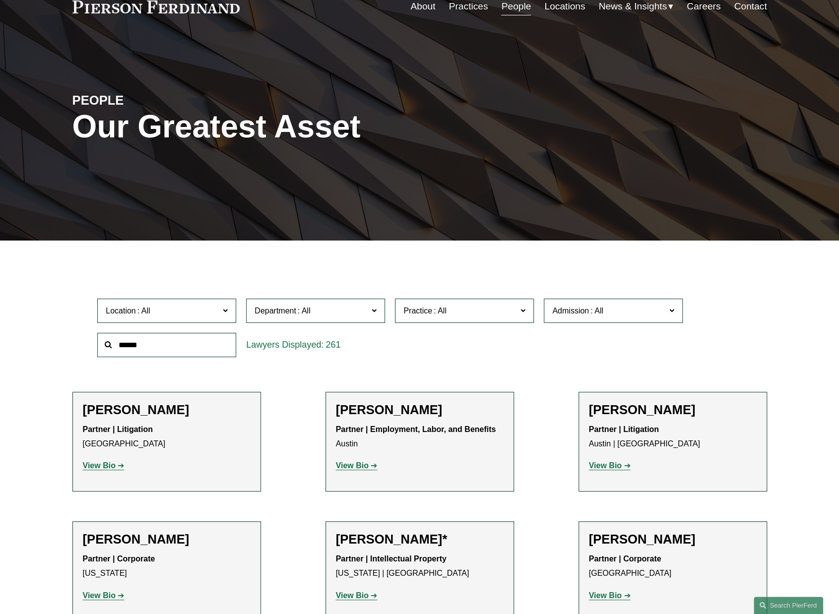
scroll to position [99, 0]
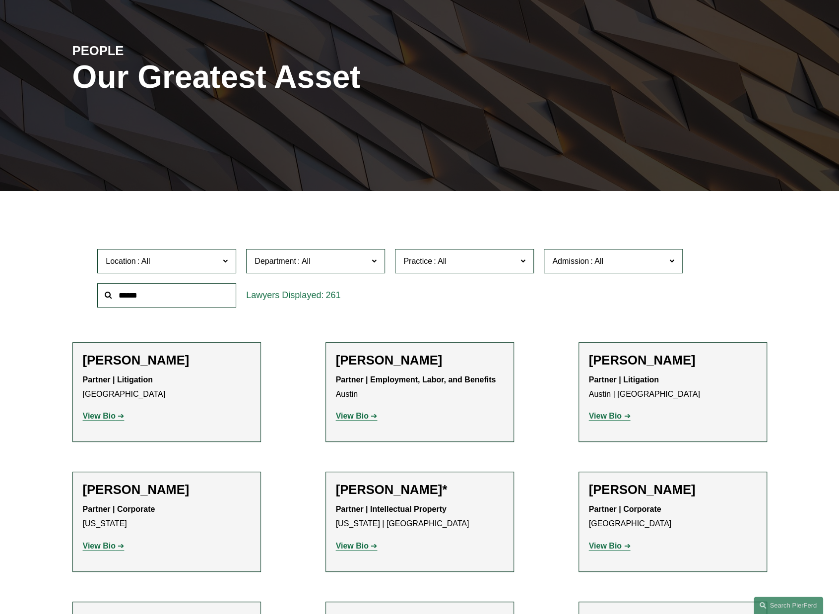
click at [363, 546] on strong "View Bio" at bounding box center [352, 546] width 33 height 8
drag, startPoint x: 613, startPoint y: 496, endPoint x: 597, endPoint y: 499, distance: 15.6
click at [613, 542] on strong "View Bio" at bounding box center [605, 546] width 33 height 8
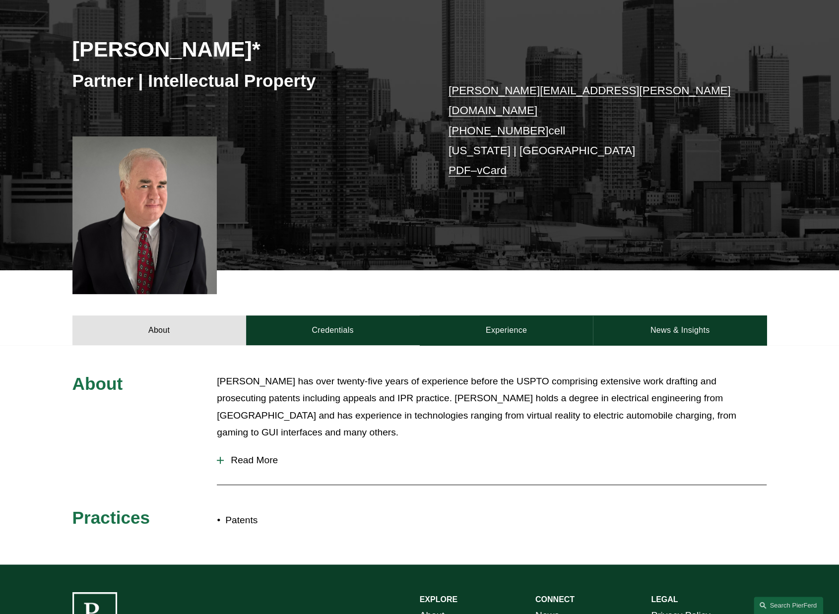
scroll to position [149, 0]
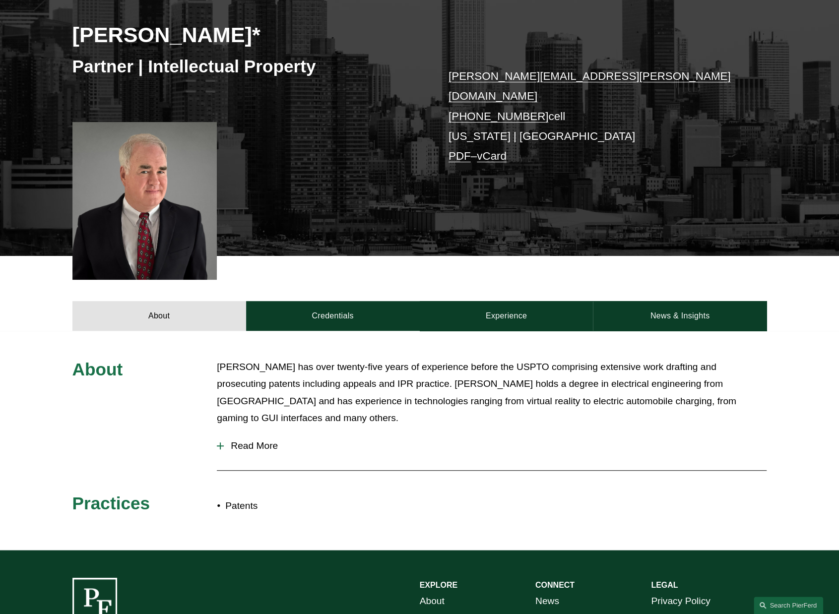
click at [219, 443] on div at bounding box center [220, 446] width 7 height 7
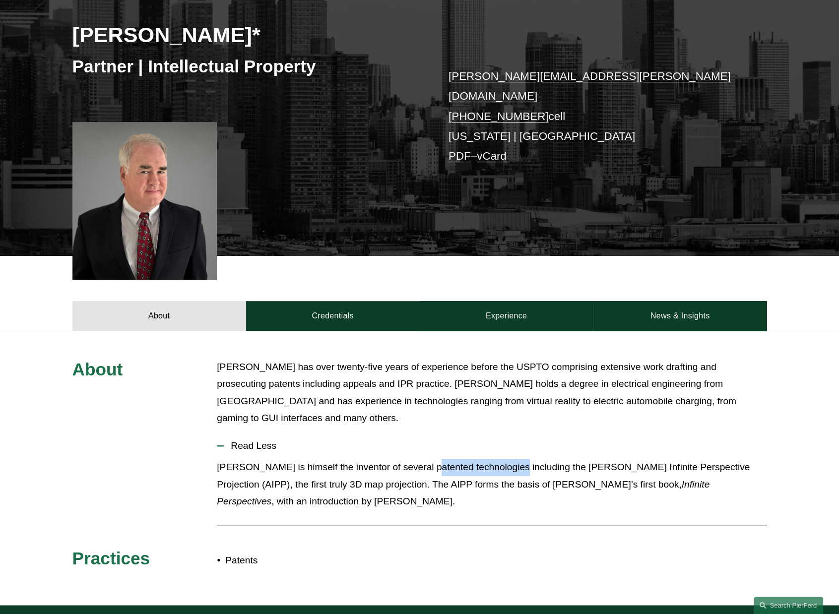
drag, startPoint x: 419, startPoint y: 456, endPoint x: 499, endPoint y: 463, distance: 80.2
click at [499, 463] on p "[PERSON_NAME] is himself the inventor of several patented technologies includin…" at bounding box center [492, 485] width 550 height 52
drag, startPoint x: 467, startPoint y: 375, endPoint x: 458, endPoint y: 372, distance: 9.1
click at [445, 381] on p "[PERSON_NAME] has over twenty-five years of experience before the USPTO compris…" at bounding box center [492, 393] width 550 height 68
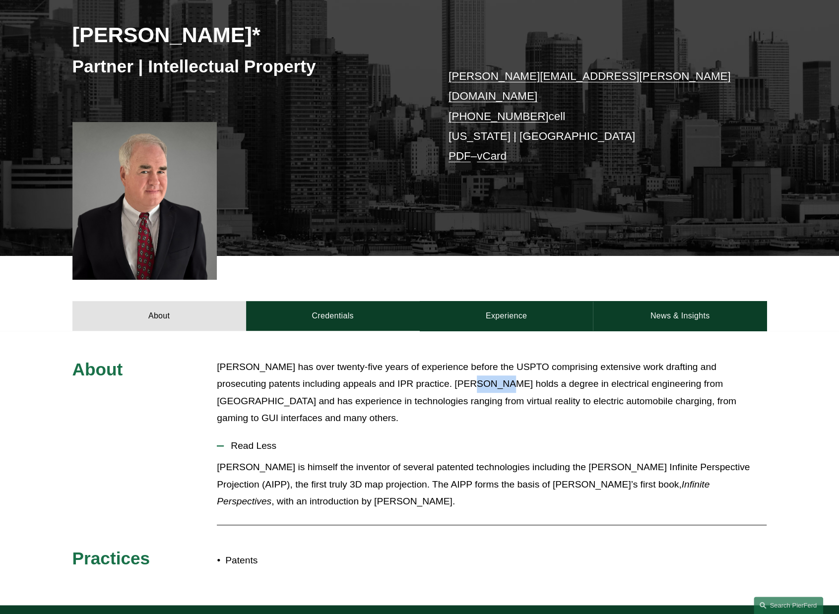
click at [459, 372] on p "[PERSON_NAME] has over twenty-five years of experience before the USPTO compris…" at bounding box center [492, 393] width 550 height 68
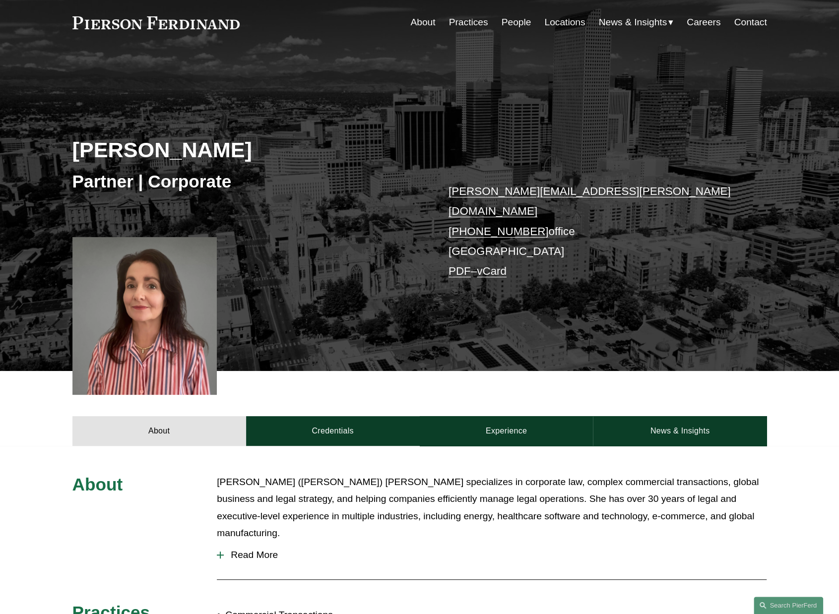
scroll to position [50, 0]
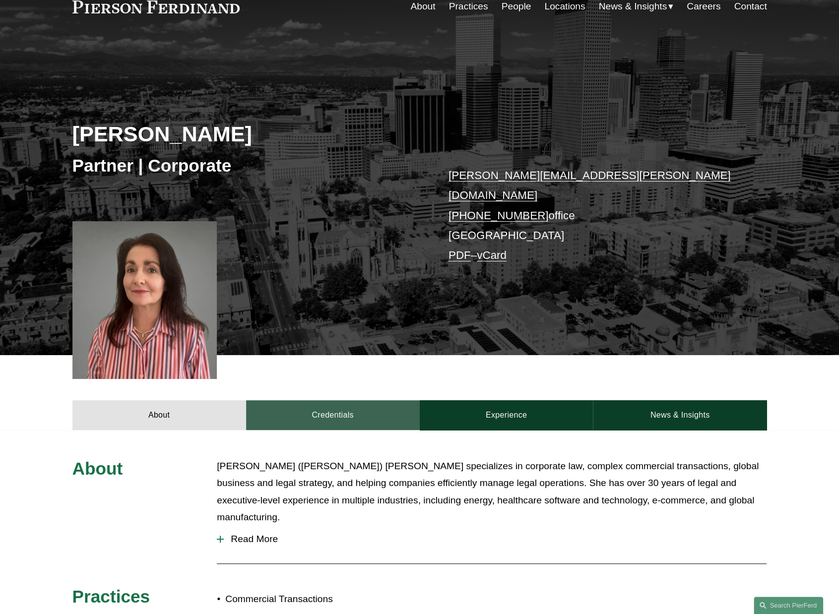
click at [325, 400] on link "Credentials" at bounding box center [333, 415] width 174 height 30
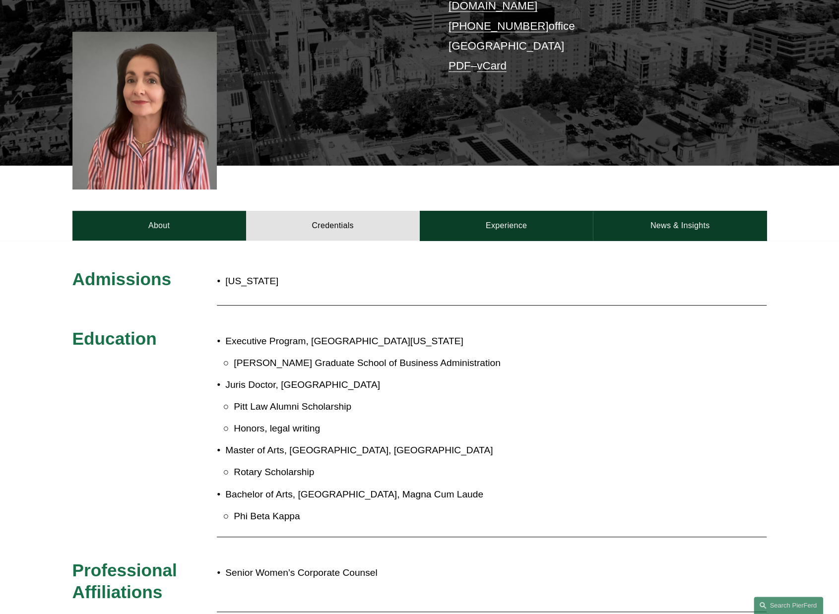
scroll to position [248, 0]
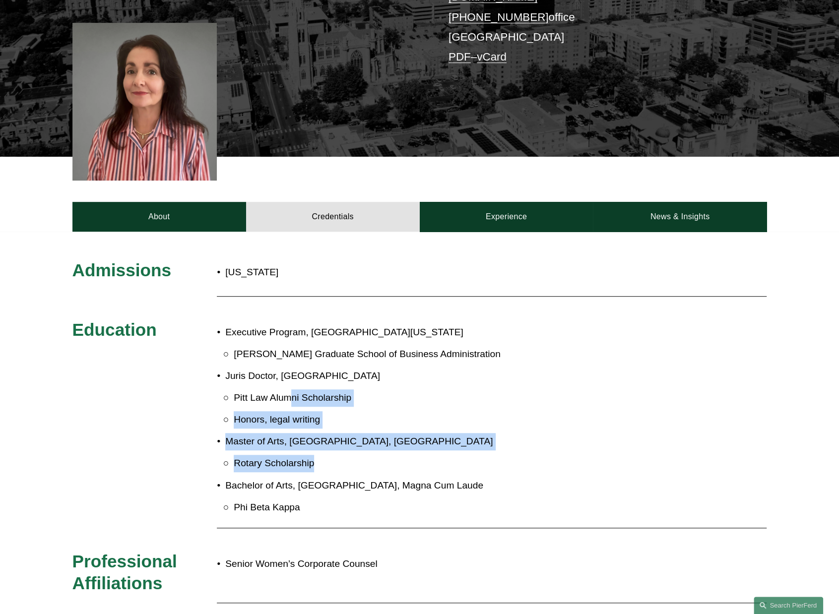
drag, startPoint x: 289, startPoint y: 389, endPoint x: 393, endPoint y: 453, distance: 122.5
click at [393, 453] on ul "Executive Program, [GEOGRAPHIC_DATA][US_STATE][PERSON_NAME] Graduate School of …" at bounding box center [448, 420] width 463 height 193
click at [393, 455] on p "Rotary Scholarship" at bounding box center [457, 463] width 446 height 17
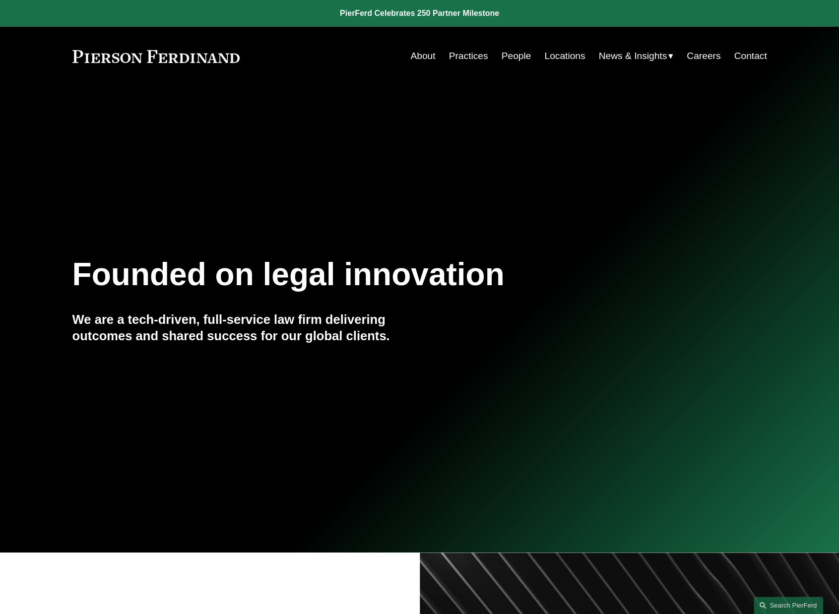
click at [497, 54] on nav "About Practices People Locations News & Insights News Insights Blogs Careers Co…" at bounding box center [588, 56] width 356 height 19
click at [509, 54] on link "People" at bounding box center [516, 56] width 30 height 19
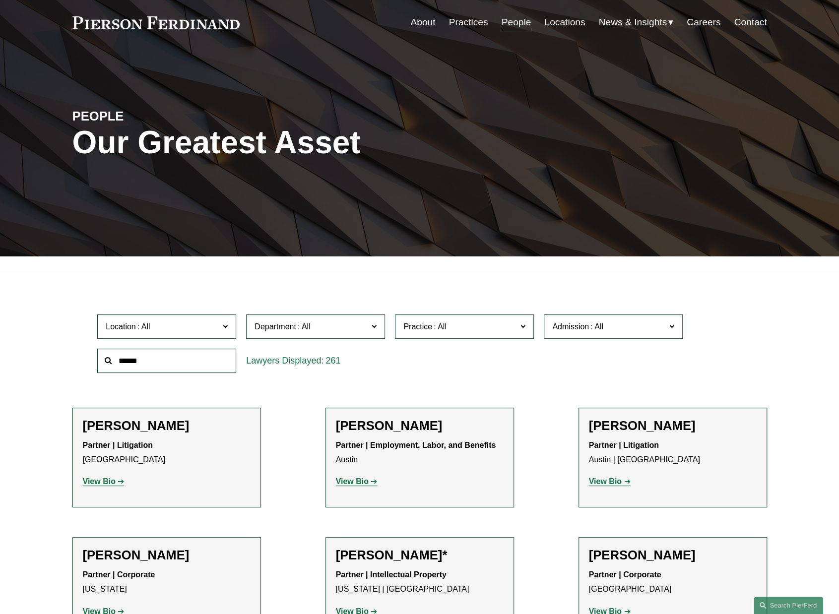
scroll to position [50, 0]
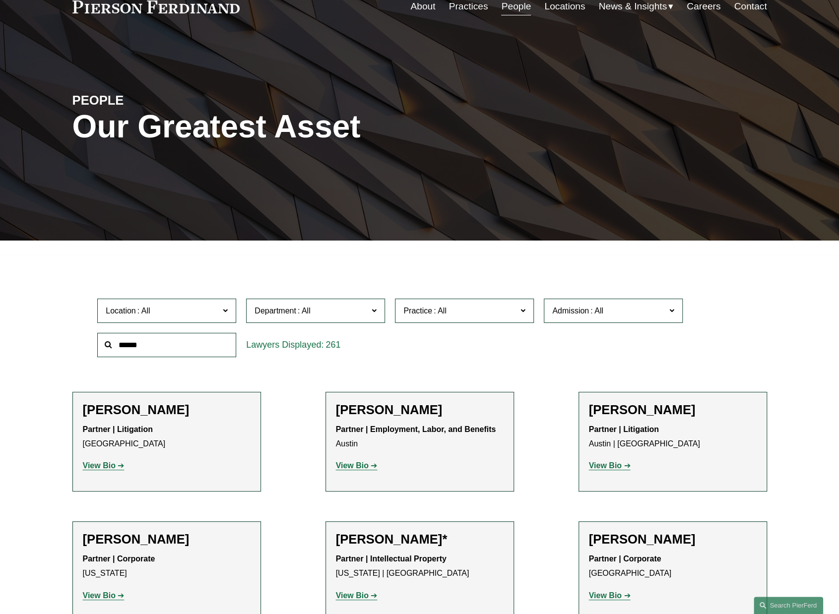
click at [745, 8] on link "Contact" at bounding box center [750, 6] width 33 height 19
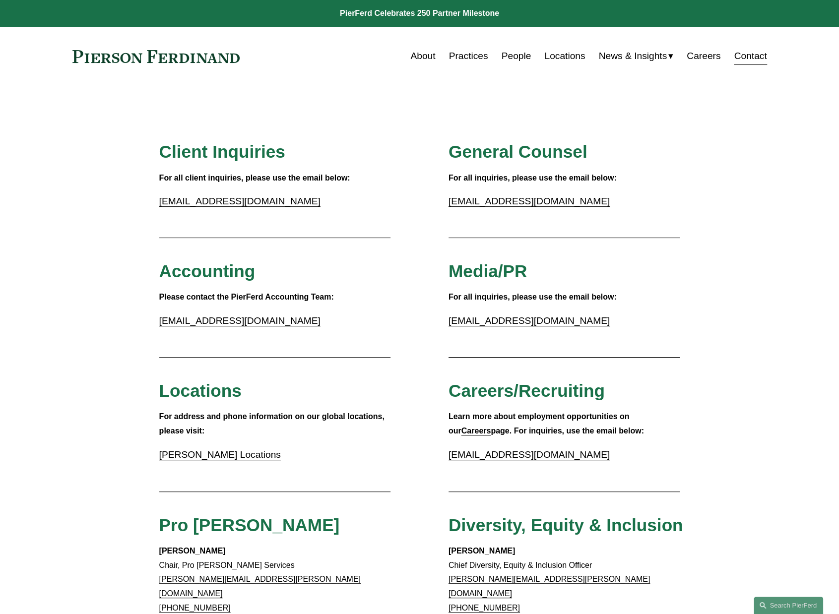
click at [604, 57] on span "News & Insights" at bounding box center [632, 56] width 68 height 17
click at [578, 55] on link "Locations" at bounding box center [564, 56] width 41 height 19
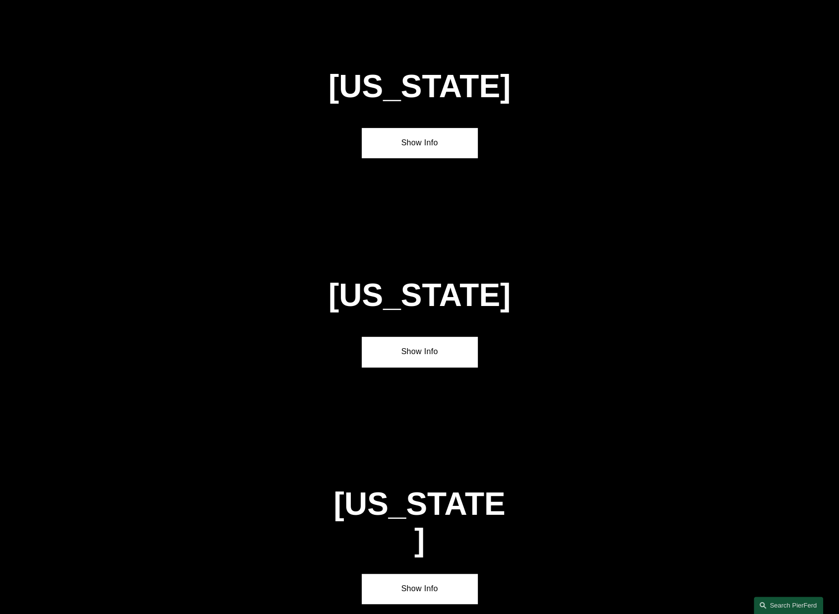
scroll to position [2382, 0]
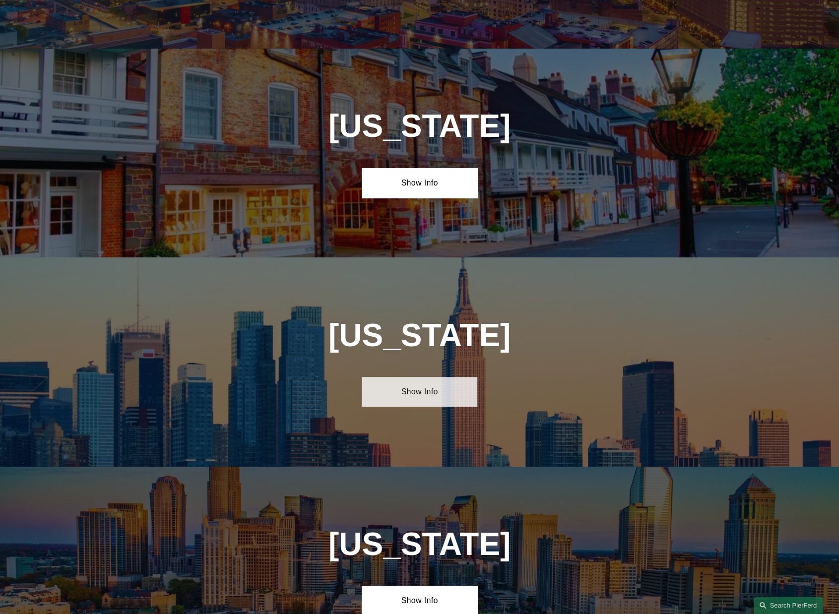
click at [435, 377] on link "Show Info" at bounding box center [420, 392] width 116 height 30
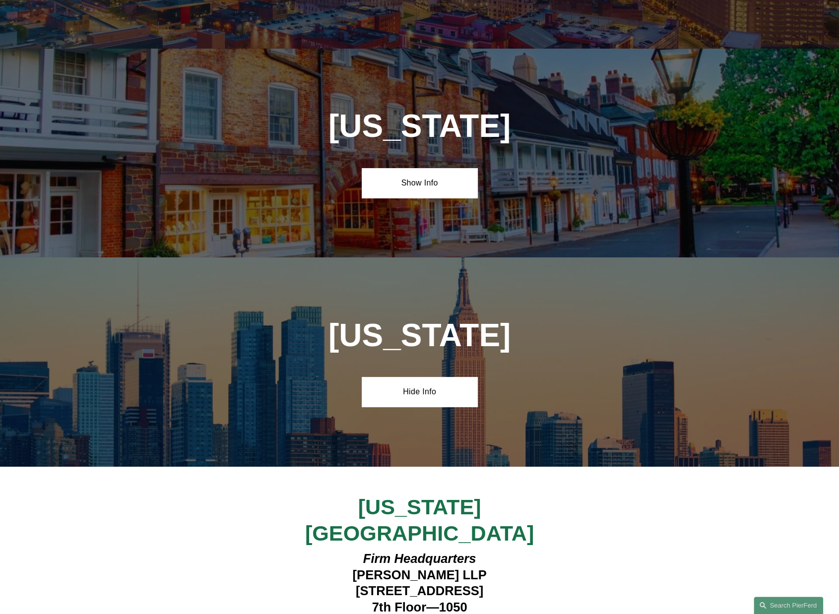
drag, startPoint x: 335, startPoint y: 512, endPoint x: 518, endPoint y: 511, distance: 182.6
click at [518, 551] on h4 "Firm Headquarters [PERSON_NAME] LLP [STREET_ADDRESS][US_STATE]" at bounding box center [419, 591] width 289 height 80
click at [521, 551] on h4 "Firm Headquarters [PERSON_NAME] LLP [STREET_ADDRESS][US_STATE]" at bounding box center [419, 591] width 289 height 80
drag, startPoint x: 329, startPoint y: 515, endPoint x: 506, endPoint y: 518, distance: 176.7
click at [506, 551] on h4 "Firm Headquarters [PERSON_NAME] LLP [STREET_ADDRESS][US_STATE]" at bounding box center [419, 591] width 289 height 80
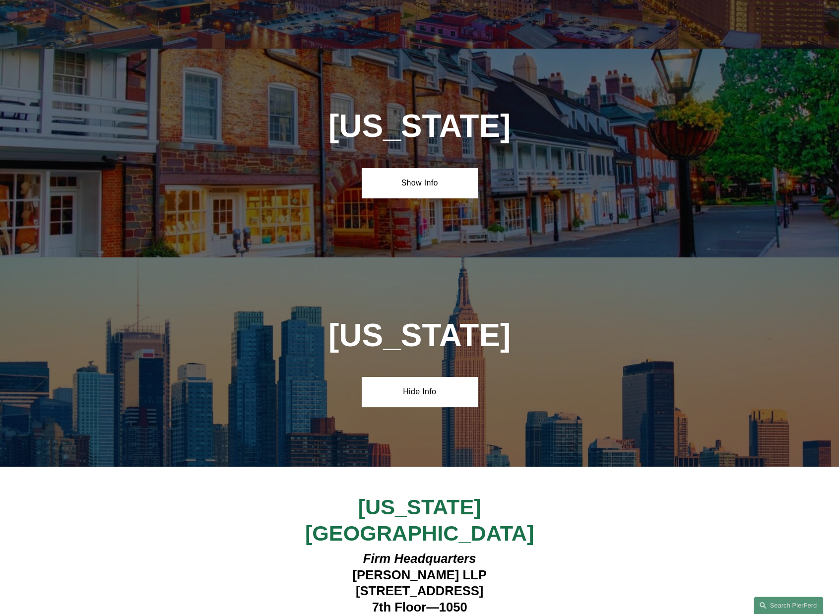
copy h4 "[STREET_ADDRESS]"
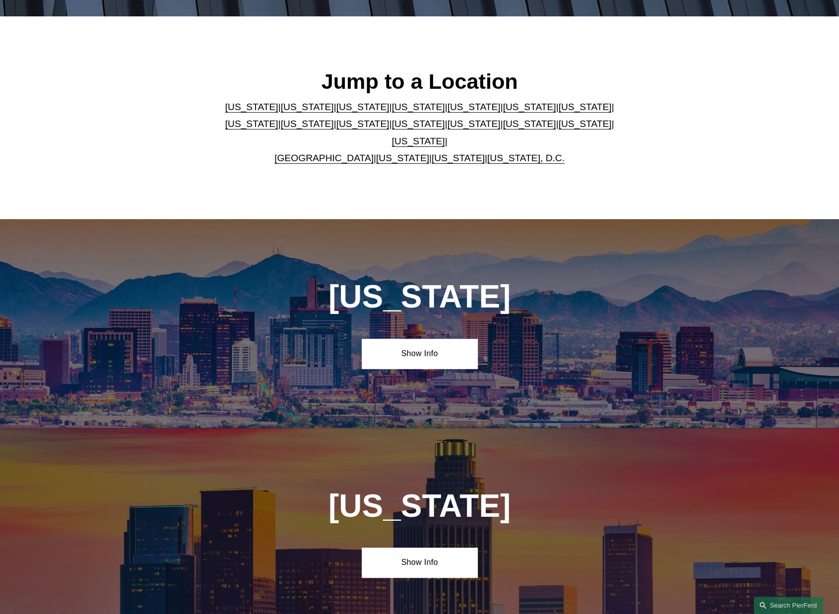
scroll to position [0, 0]
